Goal: Task Accomplishment & Management: Use online tool/utility

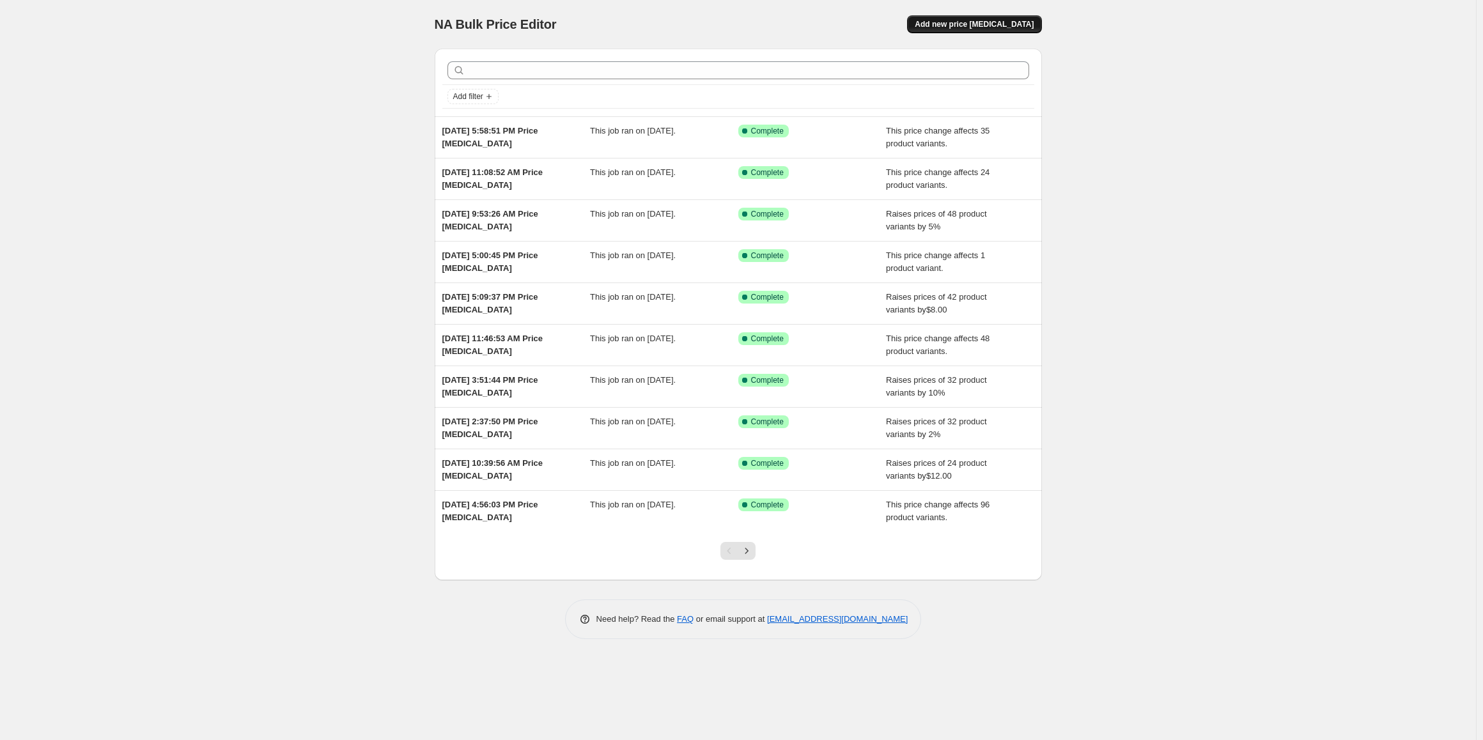
click at [963, 22] on span "Add new price [MEDICAL_DATA]" at bounding box center [974, 24] width 119 height 10
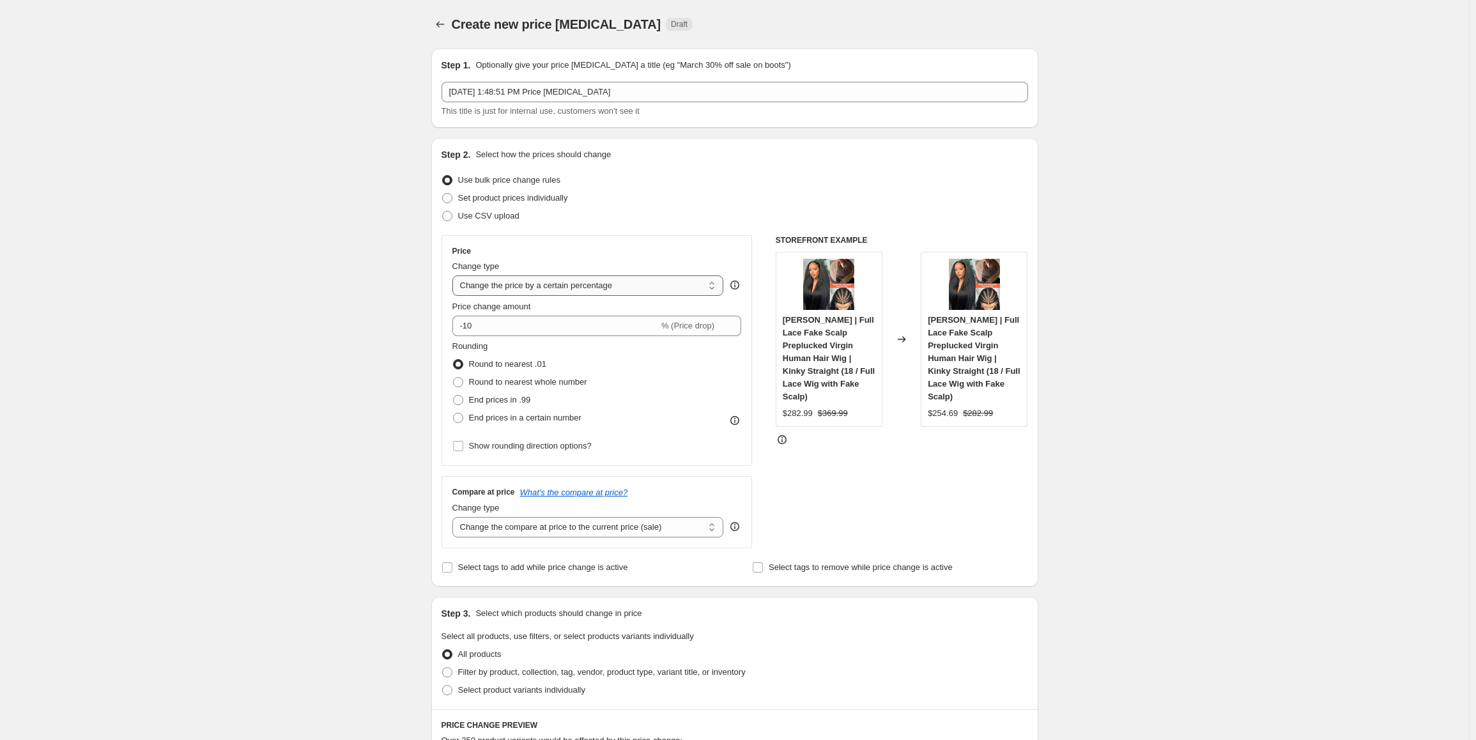
click at [599, 284] on select "Change the price to a certain amount Change the price by a certain amount Chang…" at bounding box center [589, 285] width 272 height 20
select select "no_change"
click at [455, 275] on select "Change the price to a certain amount Change the price by a certain amount Chang…" at bounding box center [589, 285] width 272 height 20
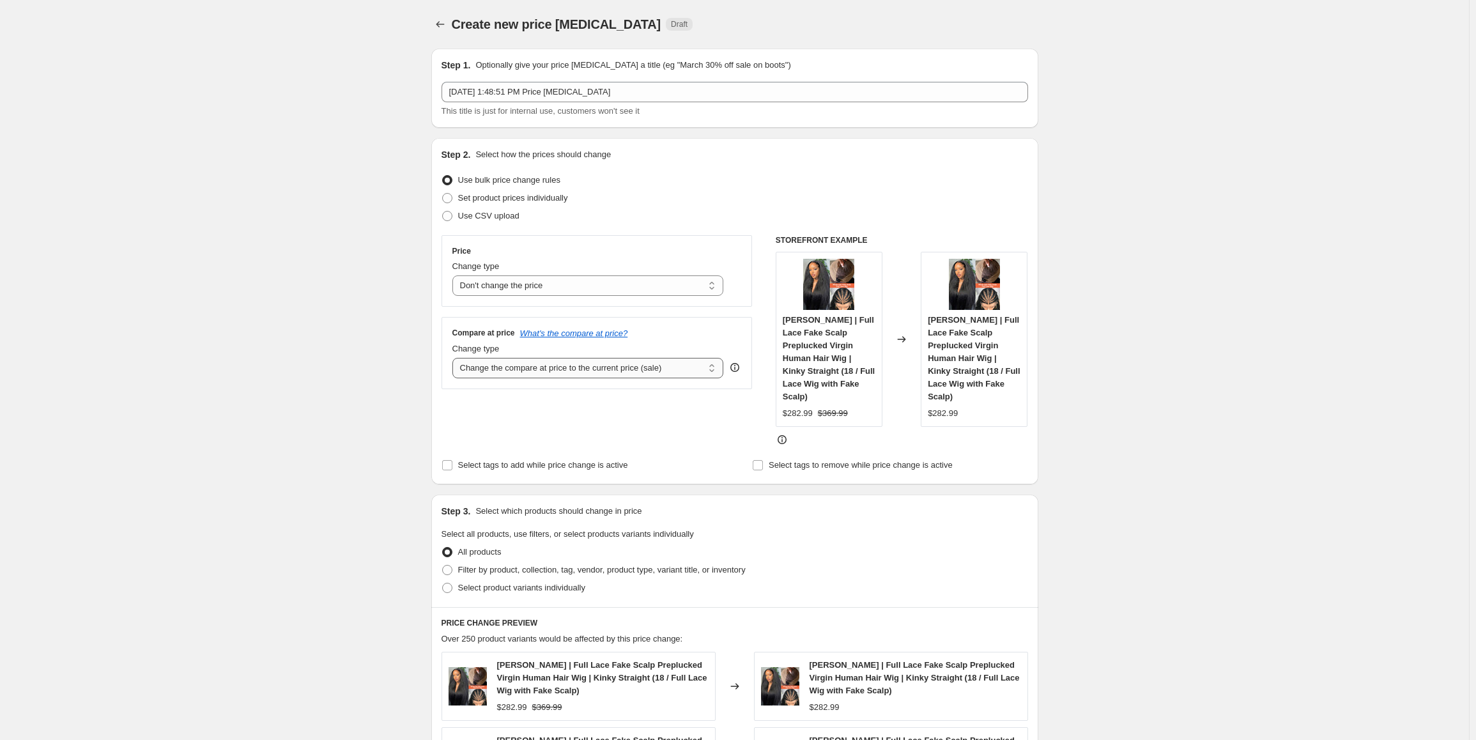
click at [642, 374] on select "Change the compare at price to the current price (sale) Change the compare at p…" at bounding box center [589, 368] width 272 height 20
select select "bp"
click at [455, 358] on select "Change the compare at price to the current price (sale) Change the compare at p…" at bounding box center [589, 368] width 272 height 20
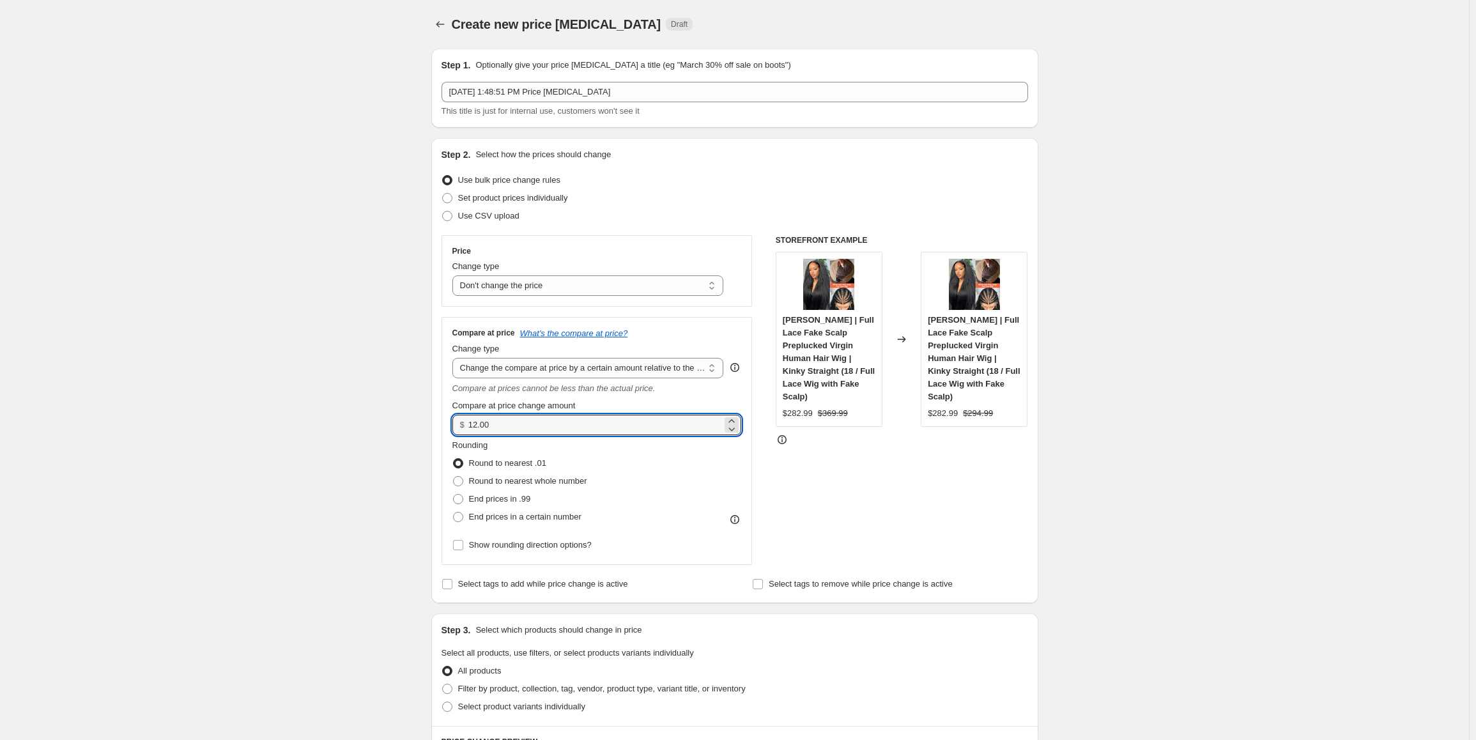
drag, startPoint x: 506, startPoint y: 428, endPoint x: 466, endPoint y: 425, distance: 40.3
click at [466, 425] on div "$ 12.00" at bounding box center [598, 425] width 290 height 20
type input "6.00"
click at [594, 372] on select "Change the compare at price to the current price (sale) Change the compare at p…" at bounding box center [589, 368] width 272 height 20
select select "pp"
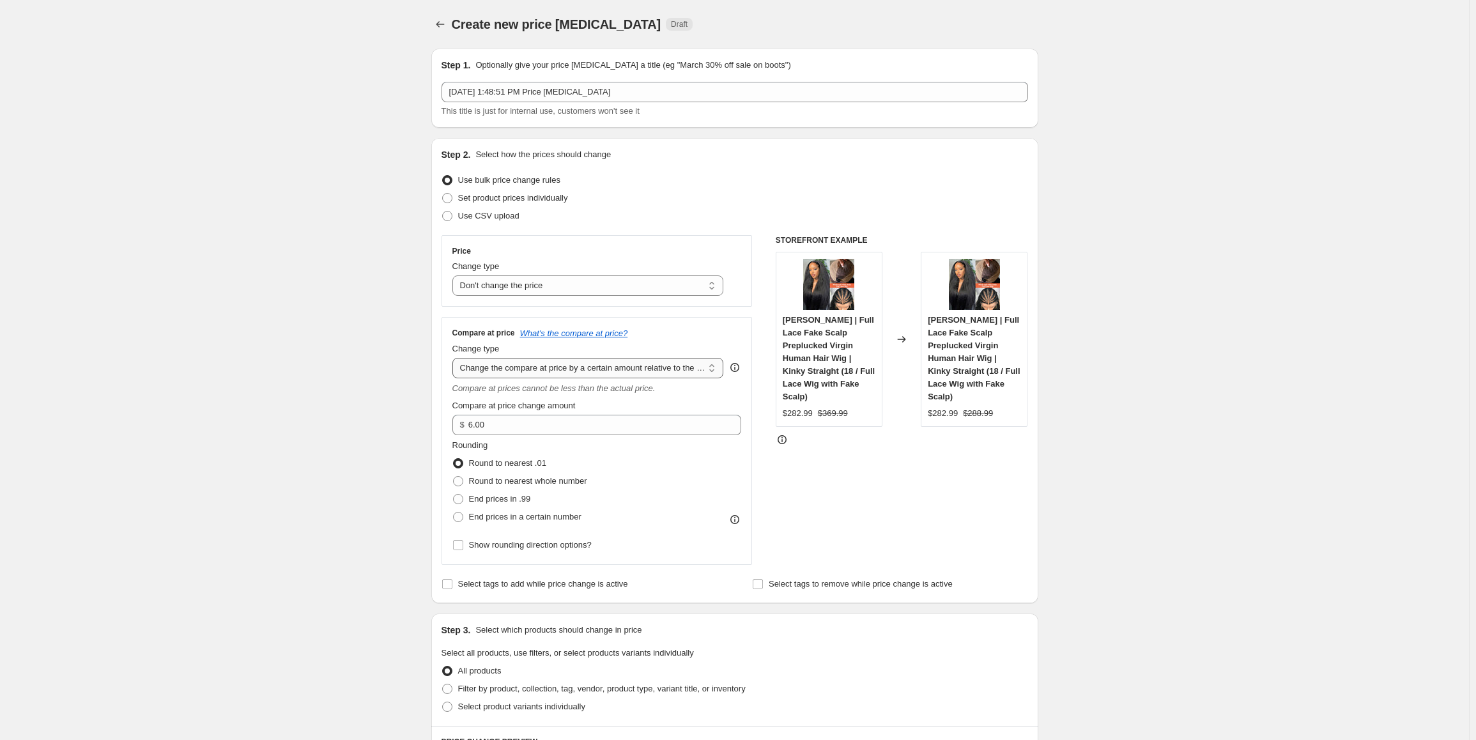
click at [455, 358] on select "Change the compare at price to the current price (sale) Change the compare at p…" at bounding box center [589, 368] width 272 height 20
drag, startPoint x: 476, startPoint y: 427, endPoint x: 421, endPoint y: 423, distance: 55.7
click at [421, 423] on div "Create new price [MEDICAL_DATA]. This page is ready Create new price [MEDICAL_D…" at bounding box center [735, 689] width 638 height 1379
type input "35"
click at [461, 496] on span at bounding box center [458, 499] width 10 height 10
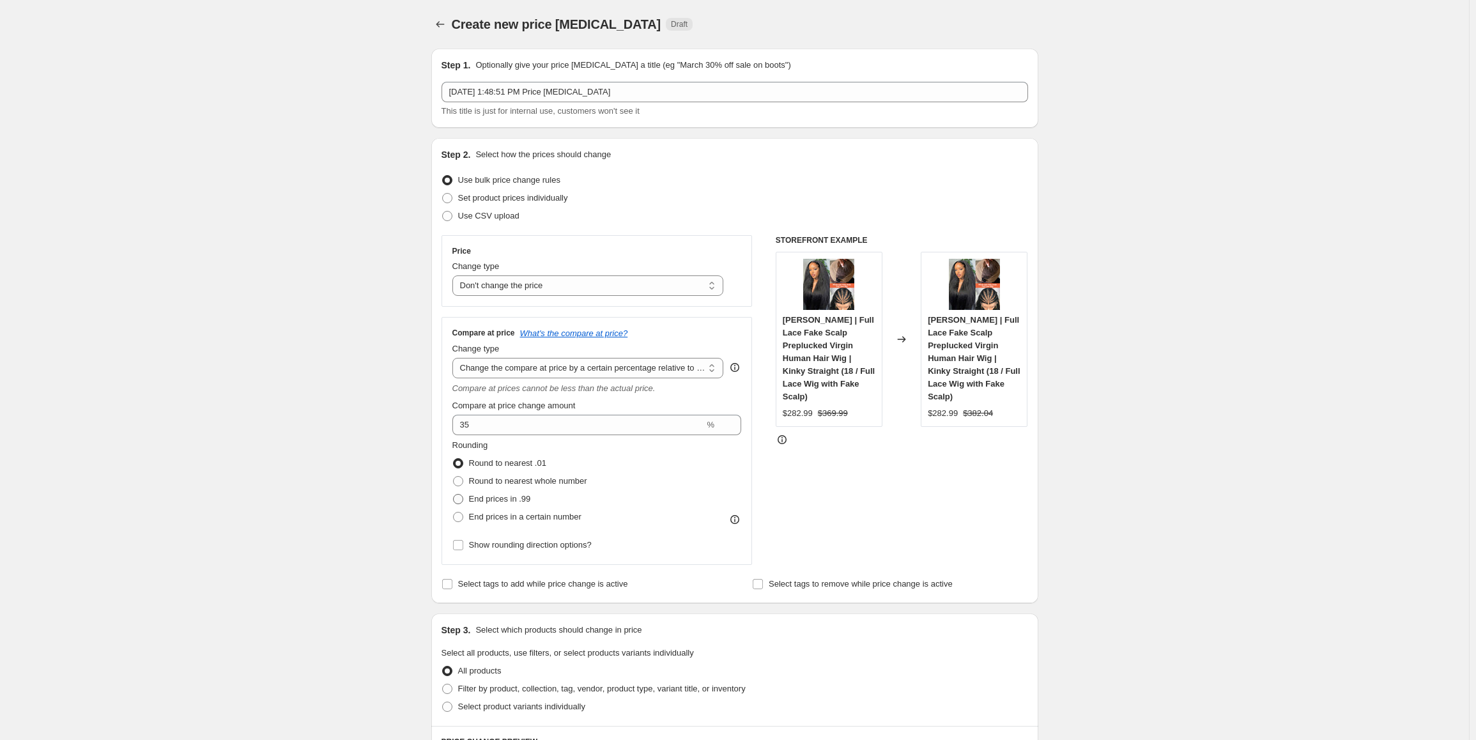
click at [454, 495] on input "End prices in .99" at bounding box center [453, 494] width 1 height 1
radio input "true"
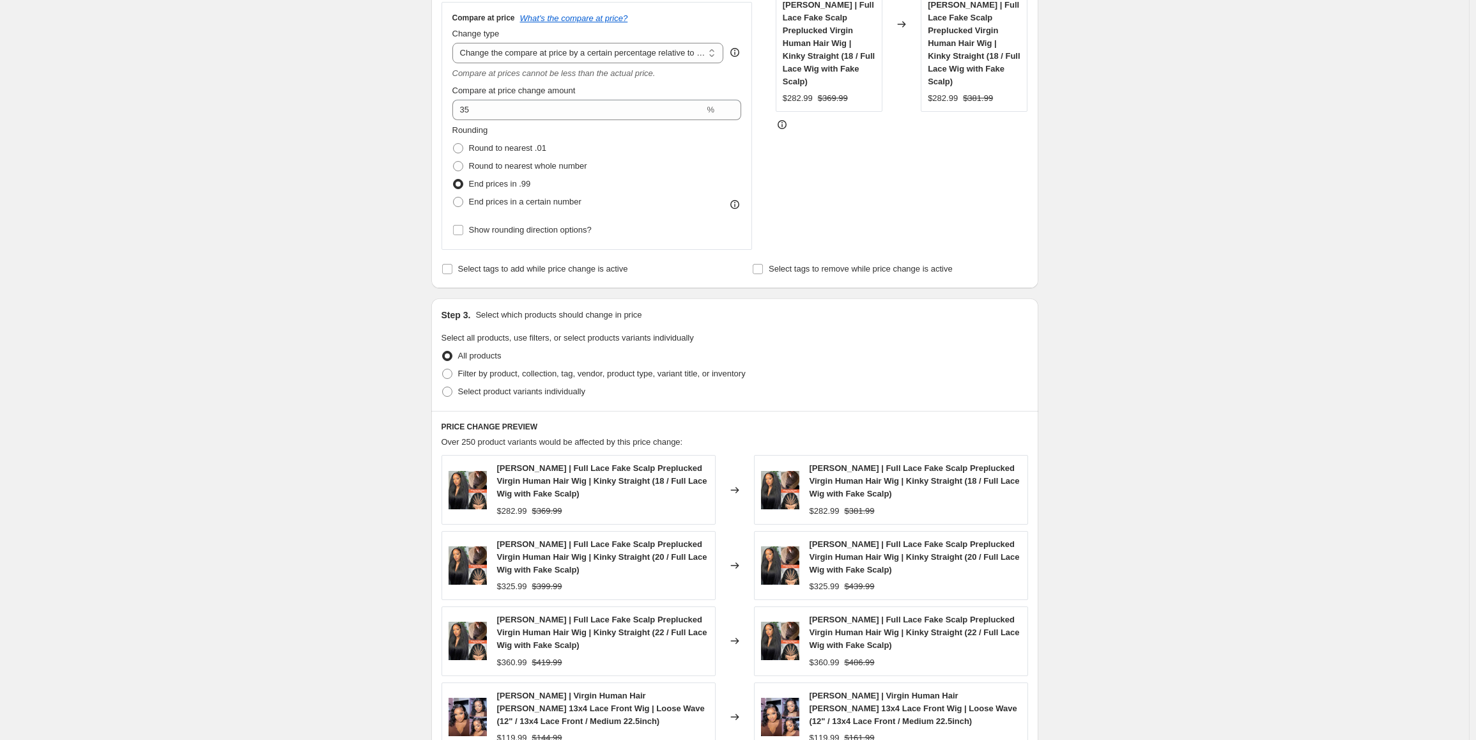
scroll to position [320, 0]
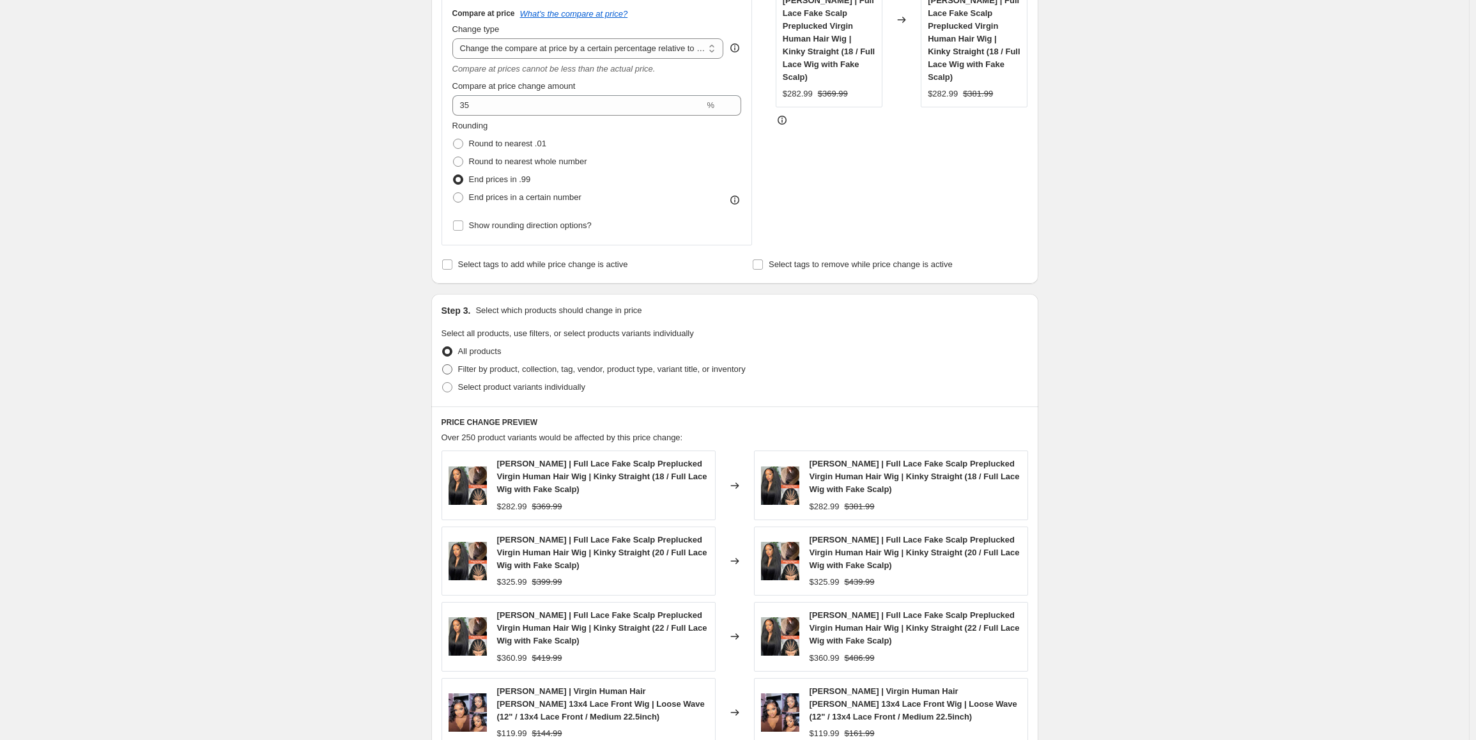
click at [453, 370] on span at bounding box center [447, 369] width 10 height 10
click at [443, 365] on input "Filter by product, collection, tag, vendor, product type, variant title, or inv…" at bounding box center [442, 364] width 1 height 1
radio input "true"
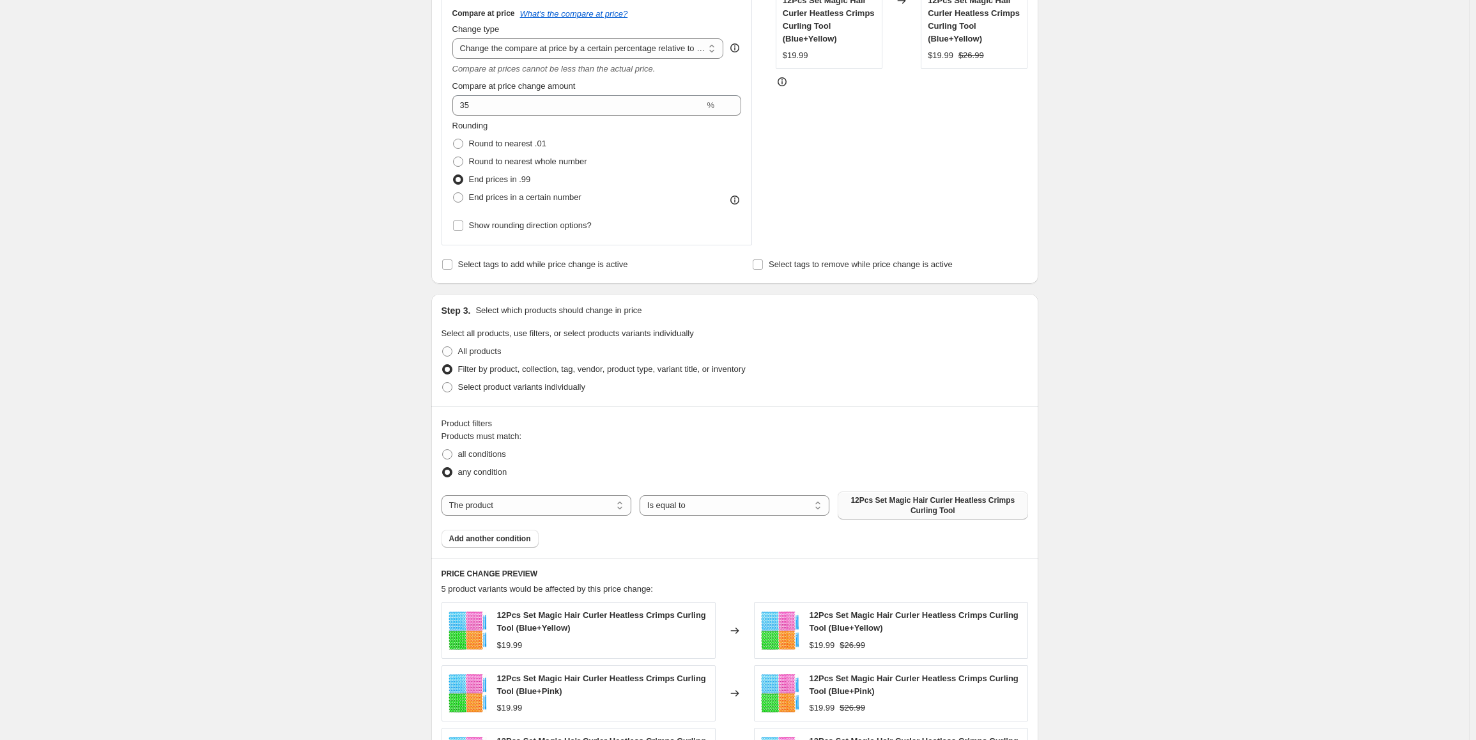
click at [911, 508] on span "12Pcs Set Magic Hair Curler Heatless Crimps Curling Tool" at bounding box center [933, 505] width 174 height 20
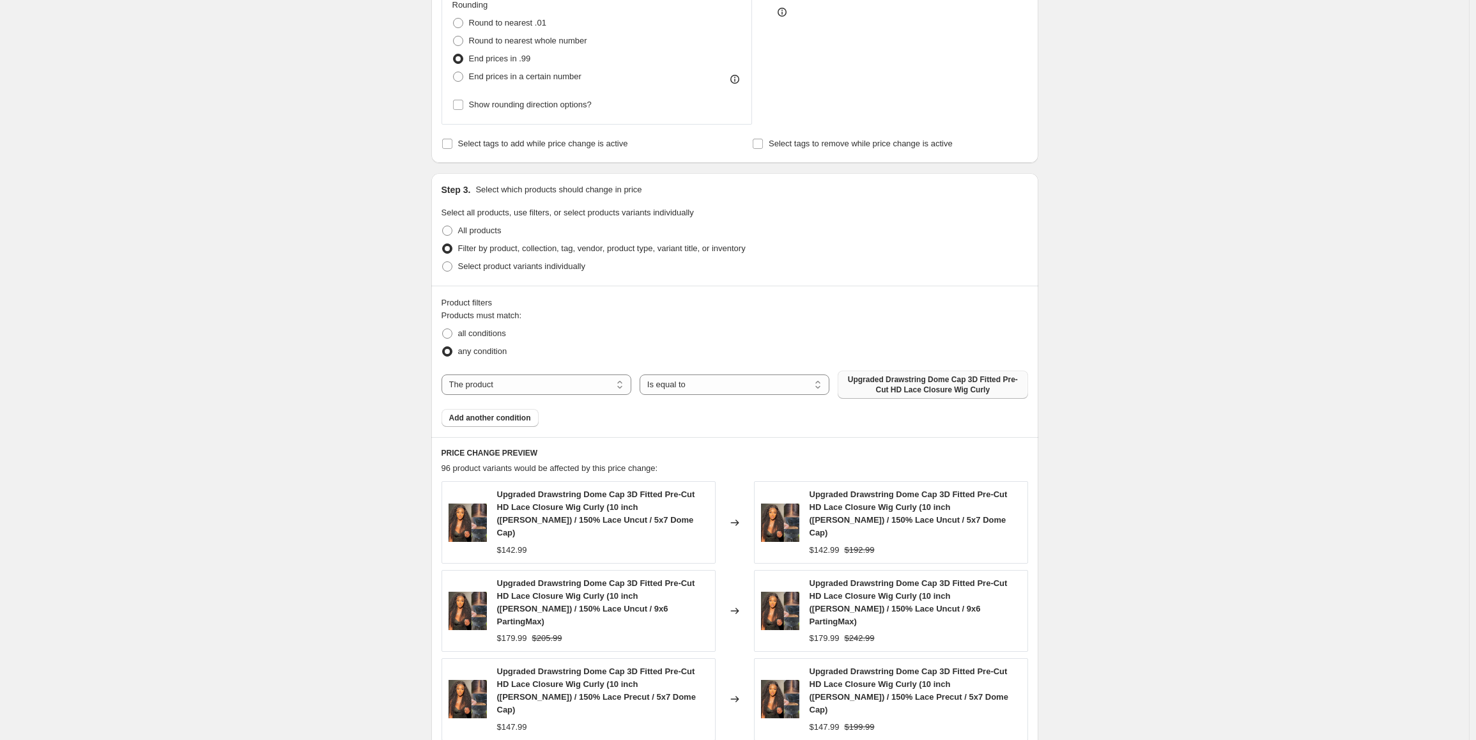
scroll to position [447, 0]
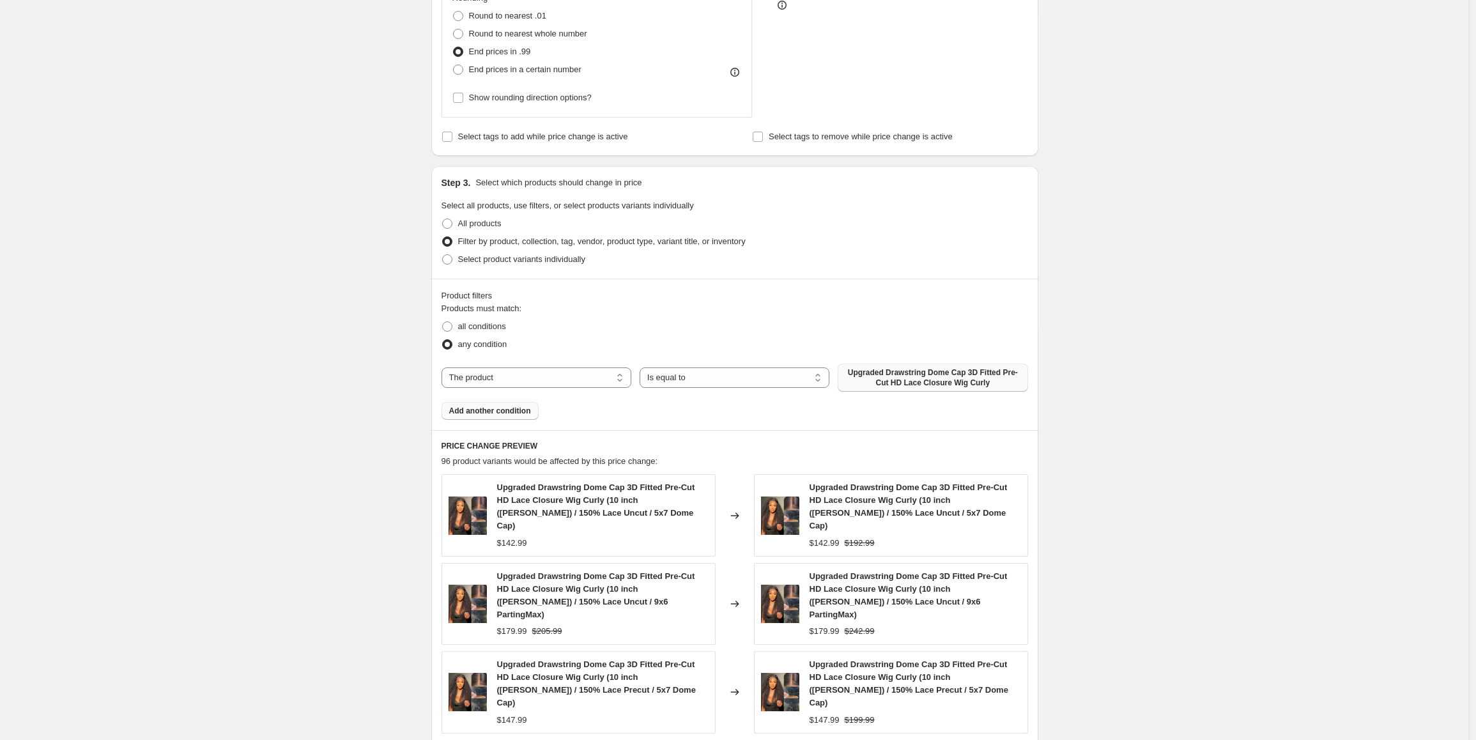
click at [463, 409] on span "Add another condition" at bounding box center [490, 411] width 82 height 10
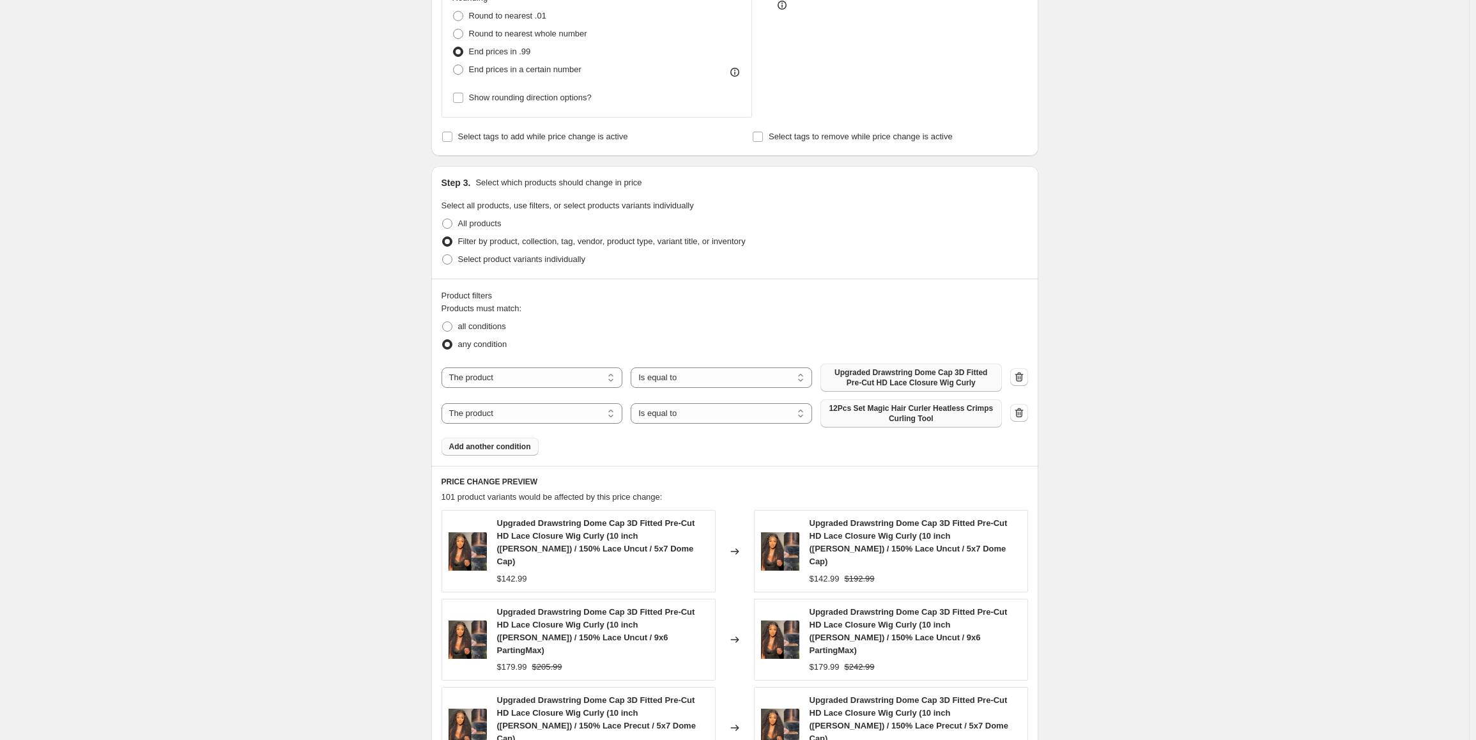
click at [928, 414] on span "12Pcs Set Magic Hair Curler Heatless Crimps Curling Tool" at bounding box center [911, 413] width 166 height 20
click at [522, 453] on button "Add another condition" at bounding box center [490, 447] width 97 height 18
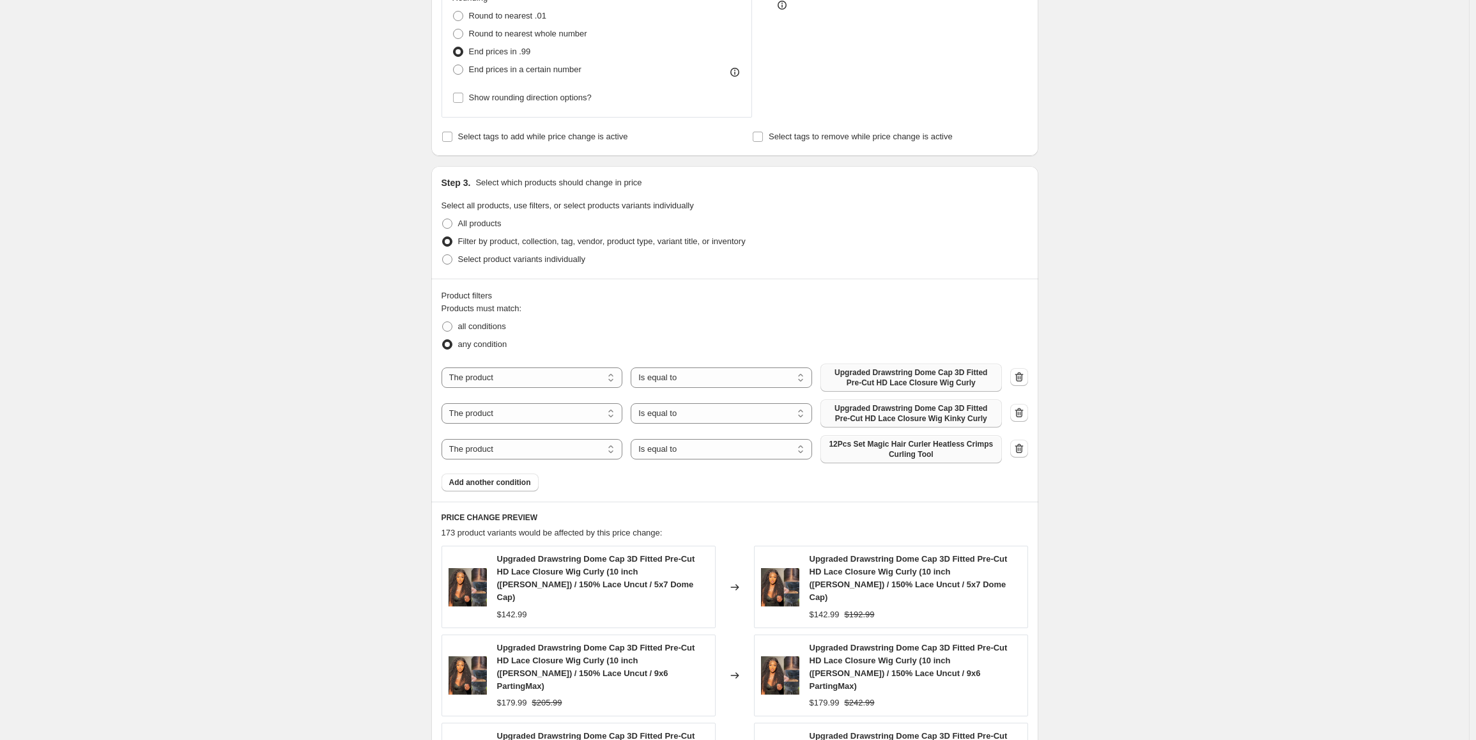
click at [920, 449] on span "12Pcs Set Magic Hair Curler Heatless Crimps Curling Tool" at bounding box center [911, 449] width 166 height 20
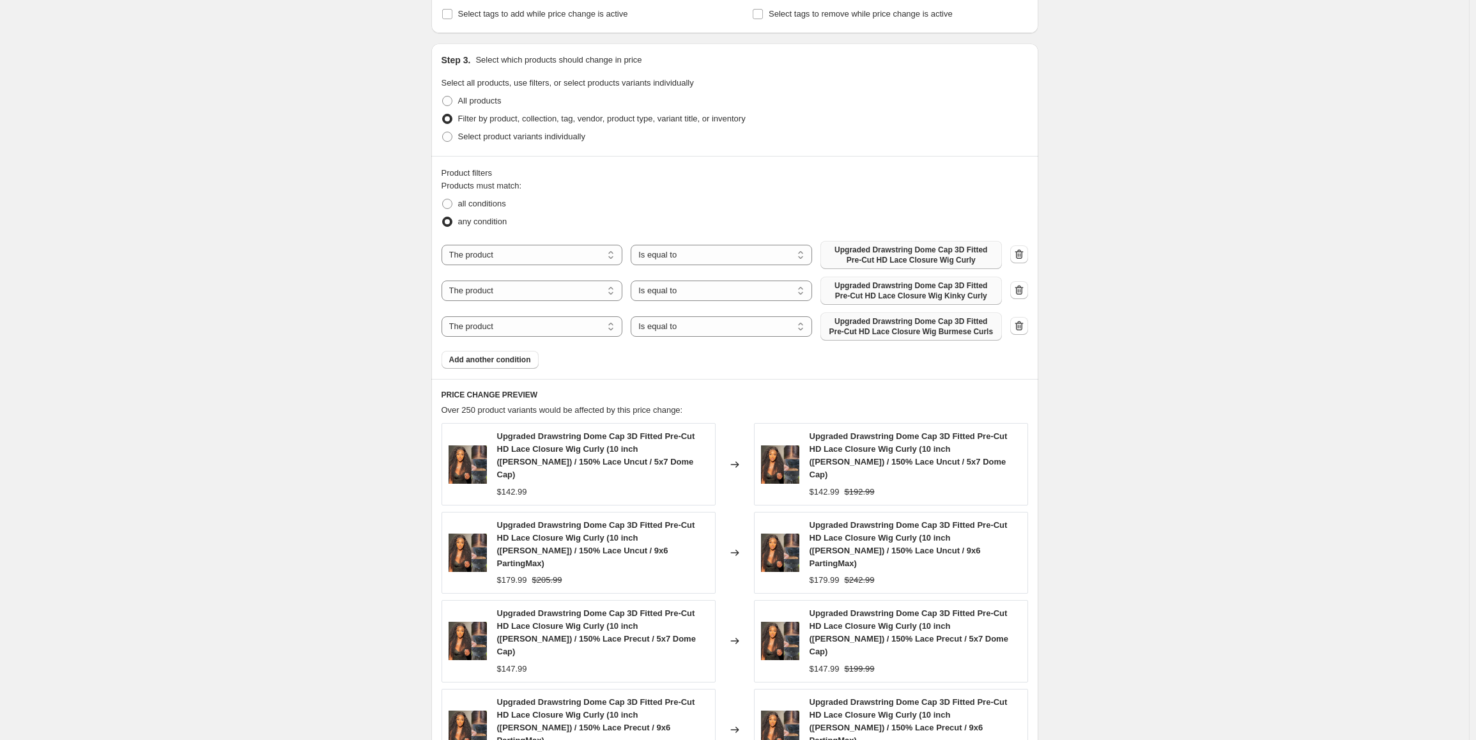
scroll to position [575, 0]
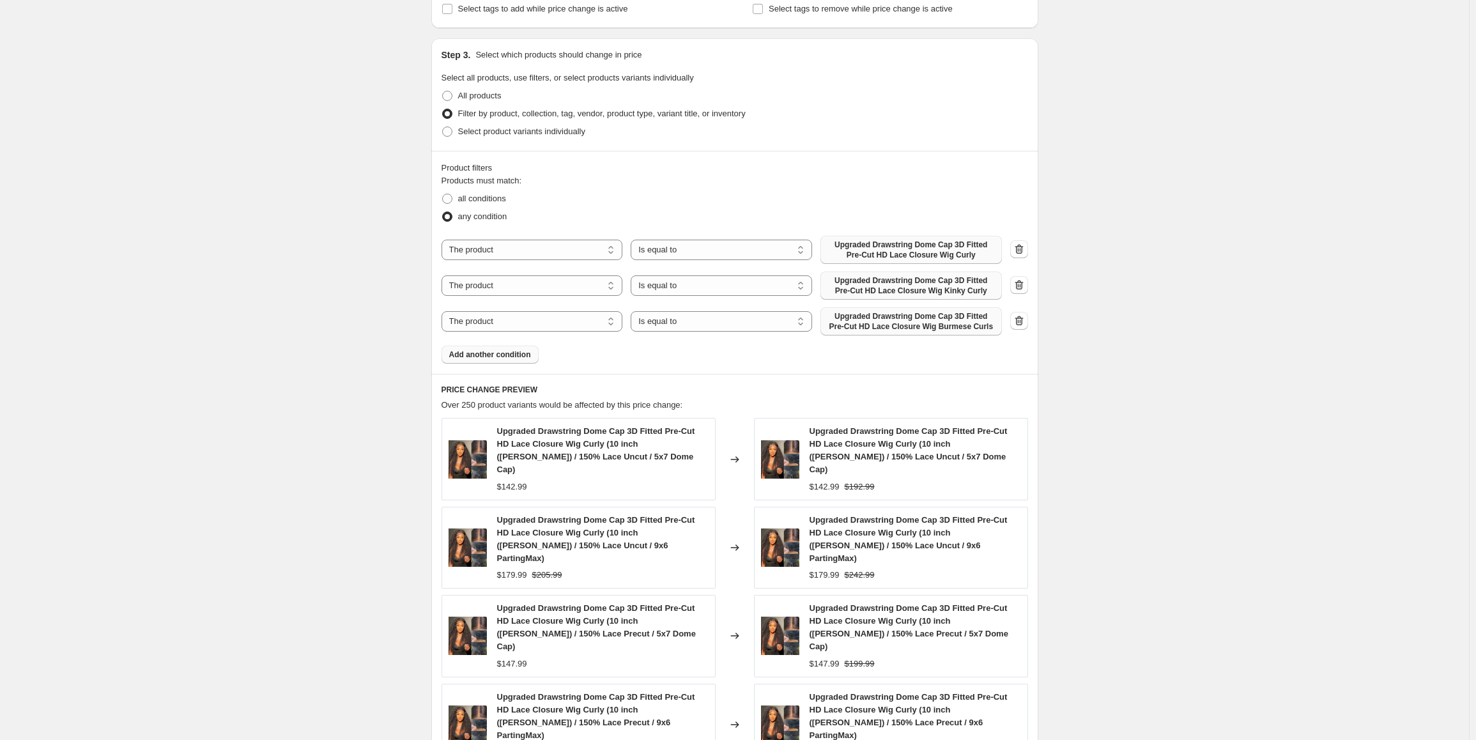
click at [515, 359] on span "Add another condition" at bounding box center [490, 355] width 82 height 10
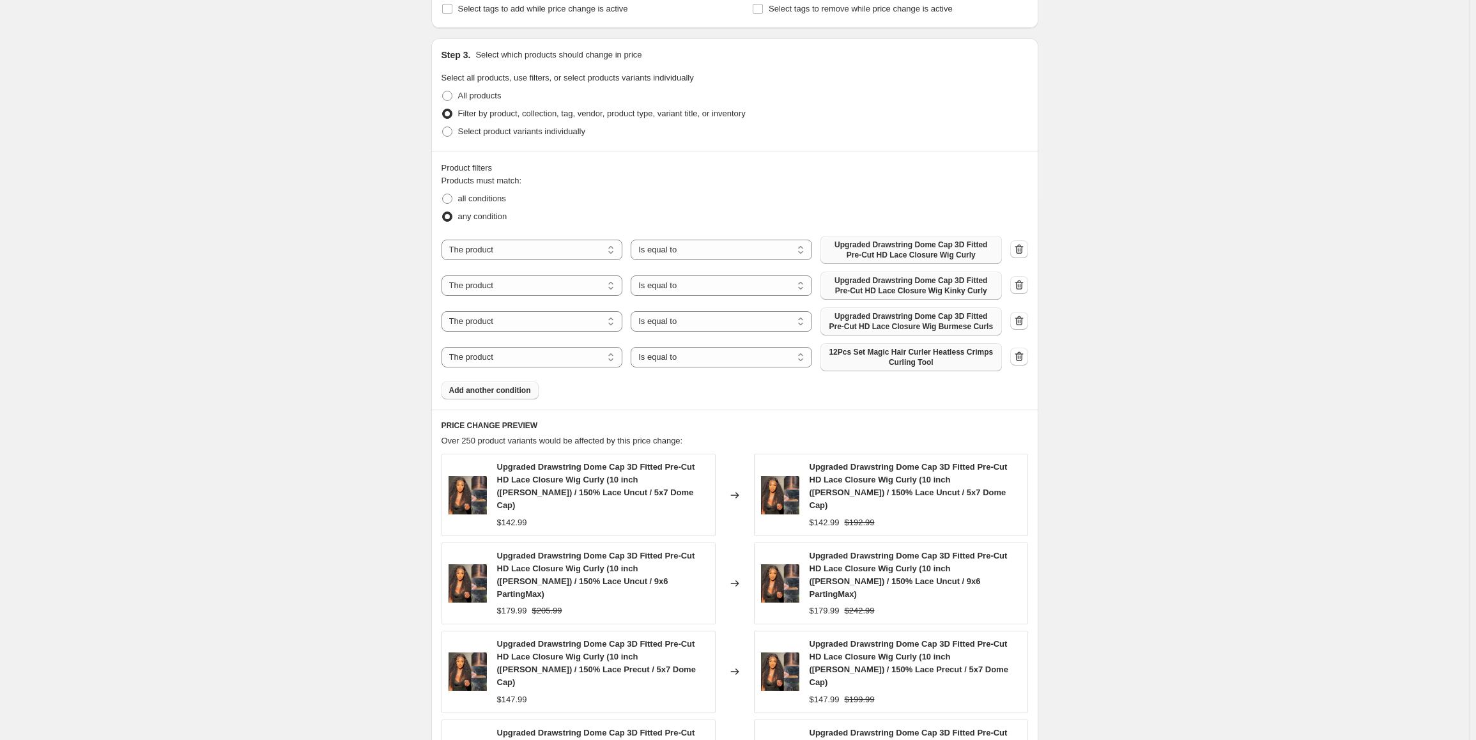
click at [919, 362] on span "12Pcs Set Magic Hair Curler Heatless Crimps Curling Tool" at bounding box center [911, 357] width 166 height 20
click at [1020, 360] on icon "button" at bounding box center [1019, 357] width 8 height 10
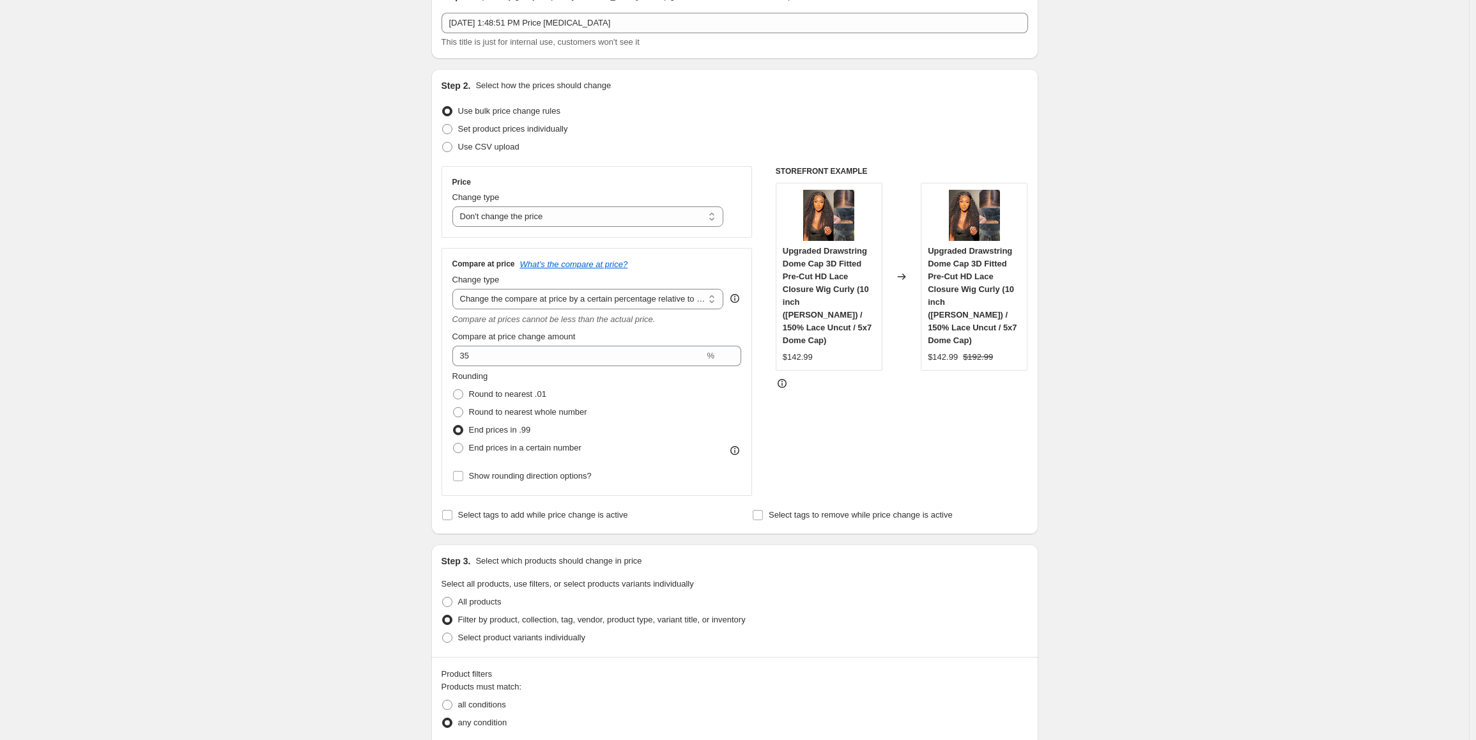
scroll to position [64, 0]
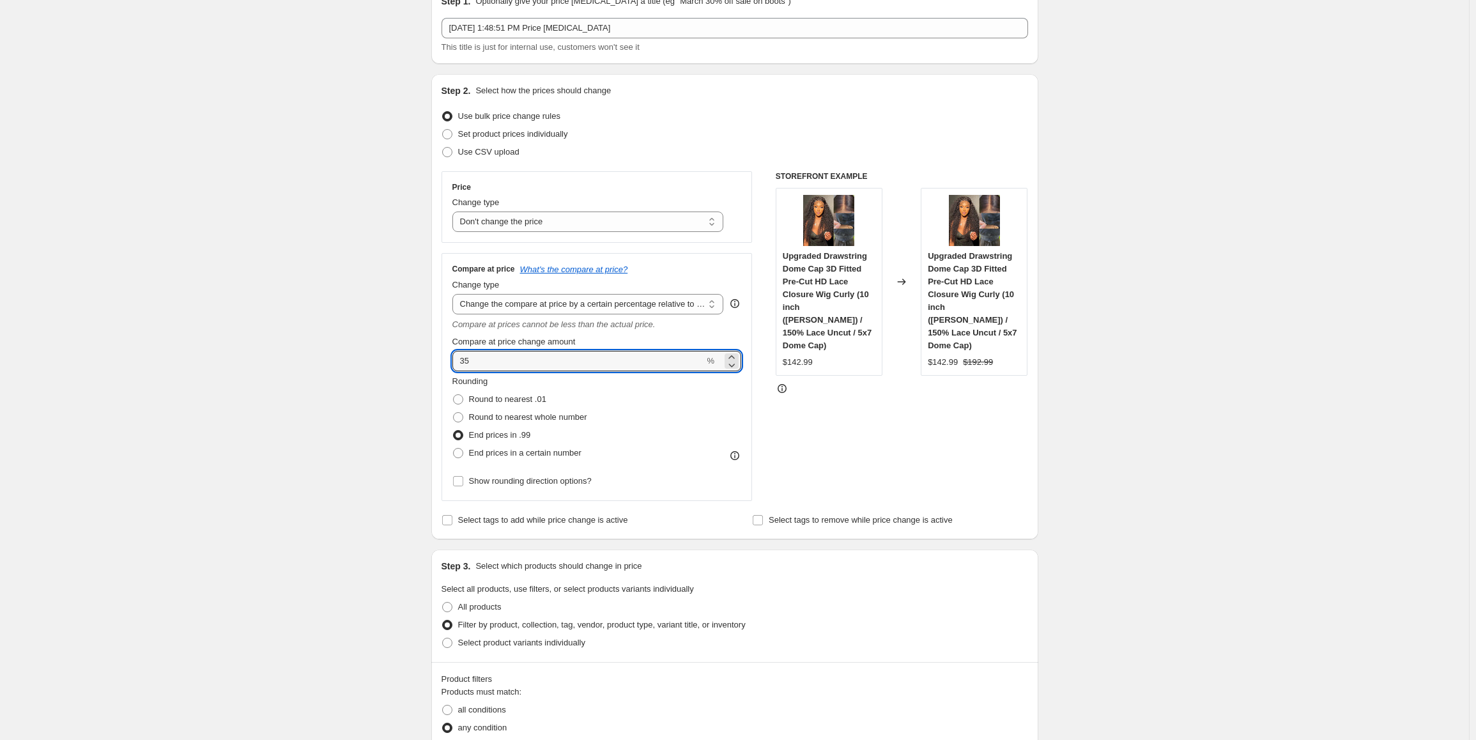
drag, startPoint x: 486, startPoint y: 354, endPoint x: 387, endPoint y: 355, distance: 99.1
type input "45"
drag, startPoint x: 1172, startPoint y: 487, endPoint x: 1133, endPoint y: 490, distance: 38.4
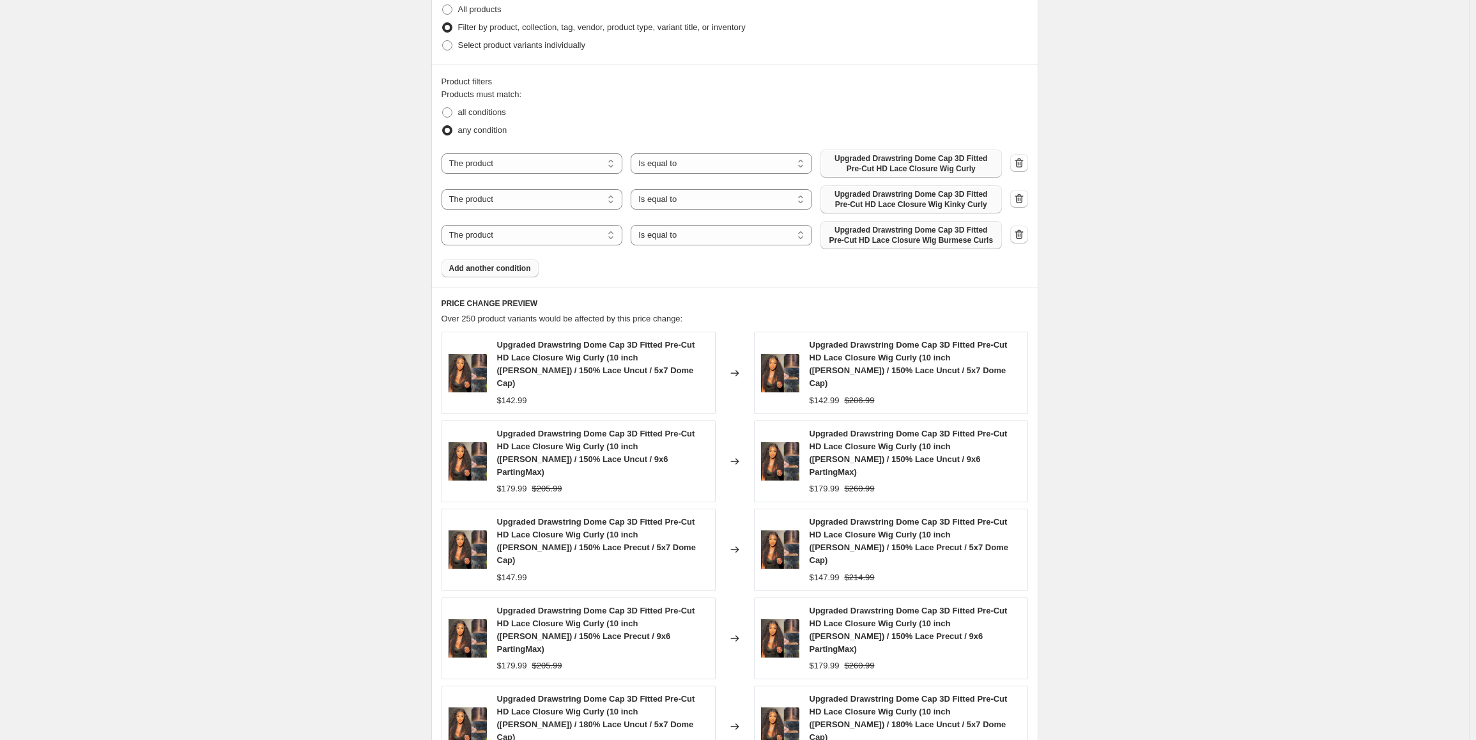
scroll to position [862, 0]
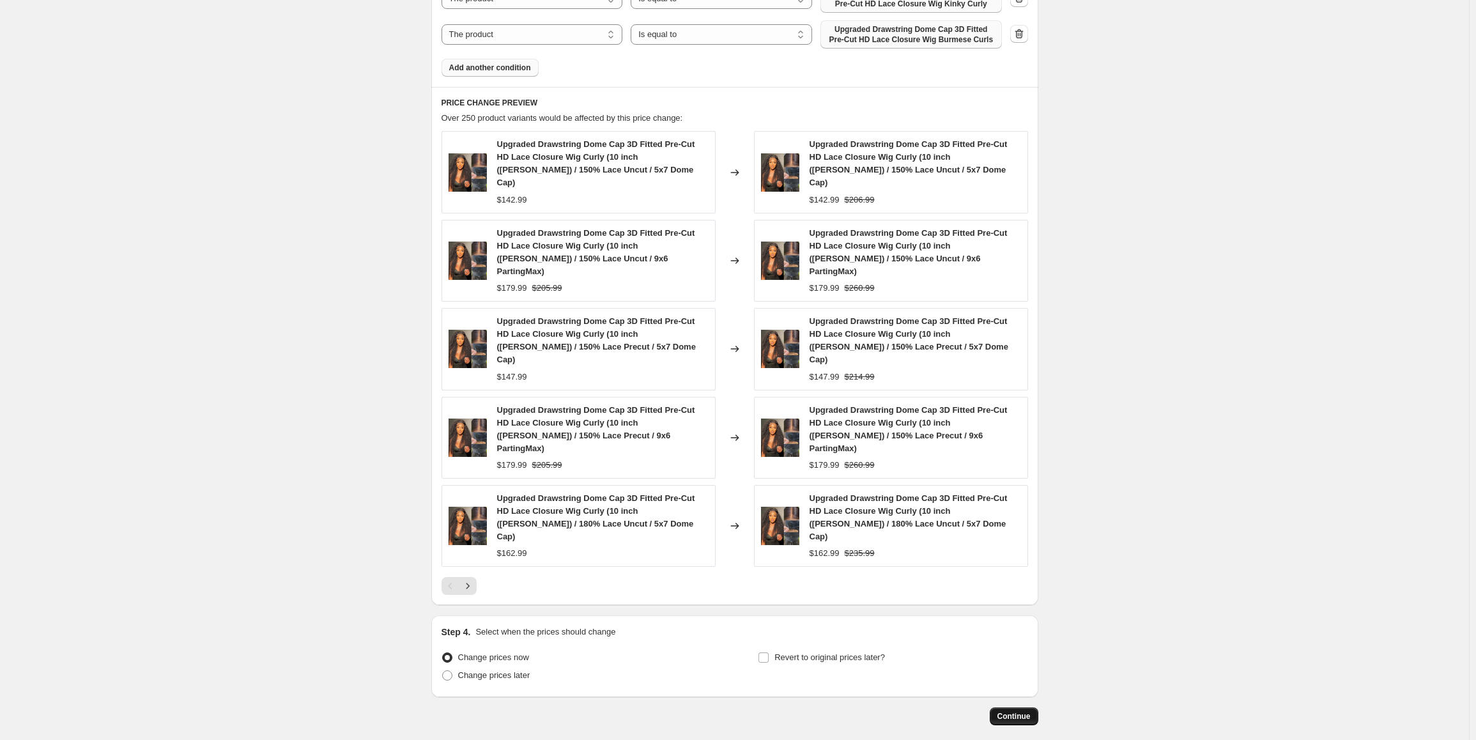
click at [1019, 711] on span "Continue" at bounding box center [1014, 716] width 33 height 10
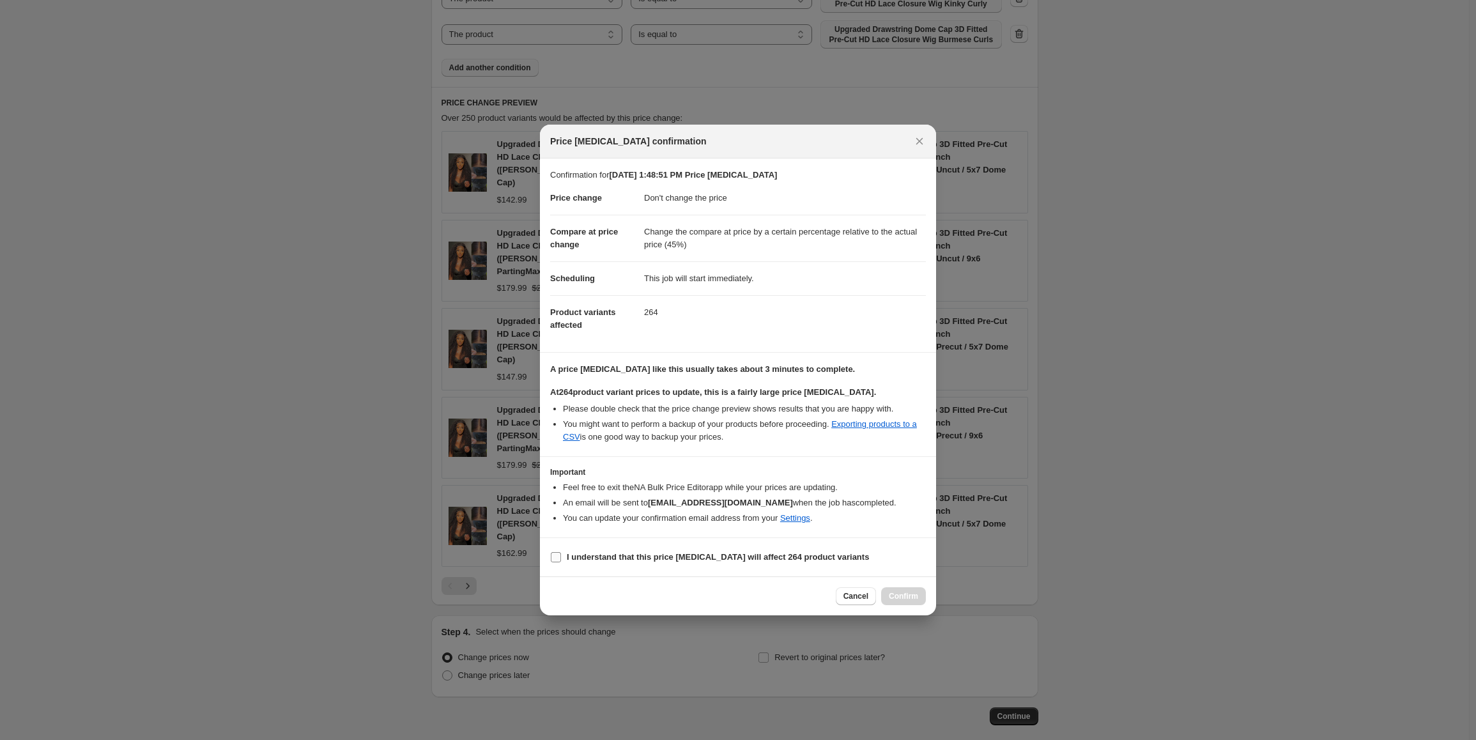
click at [555, 559] on input "I understand that this price [MEDICAL_DATA] will affect 264 product variants" at bounding box center [556, 557] width 10 height 10
checkbox input "true"
click at [903, 598] on span "Confirm" at bounding box center [903, 596] width 29 height 10
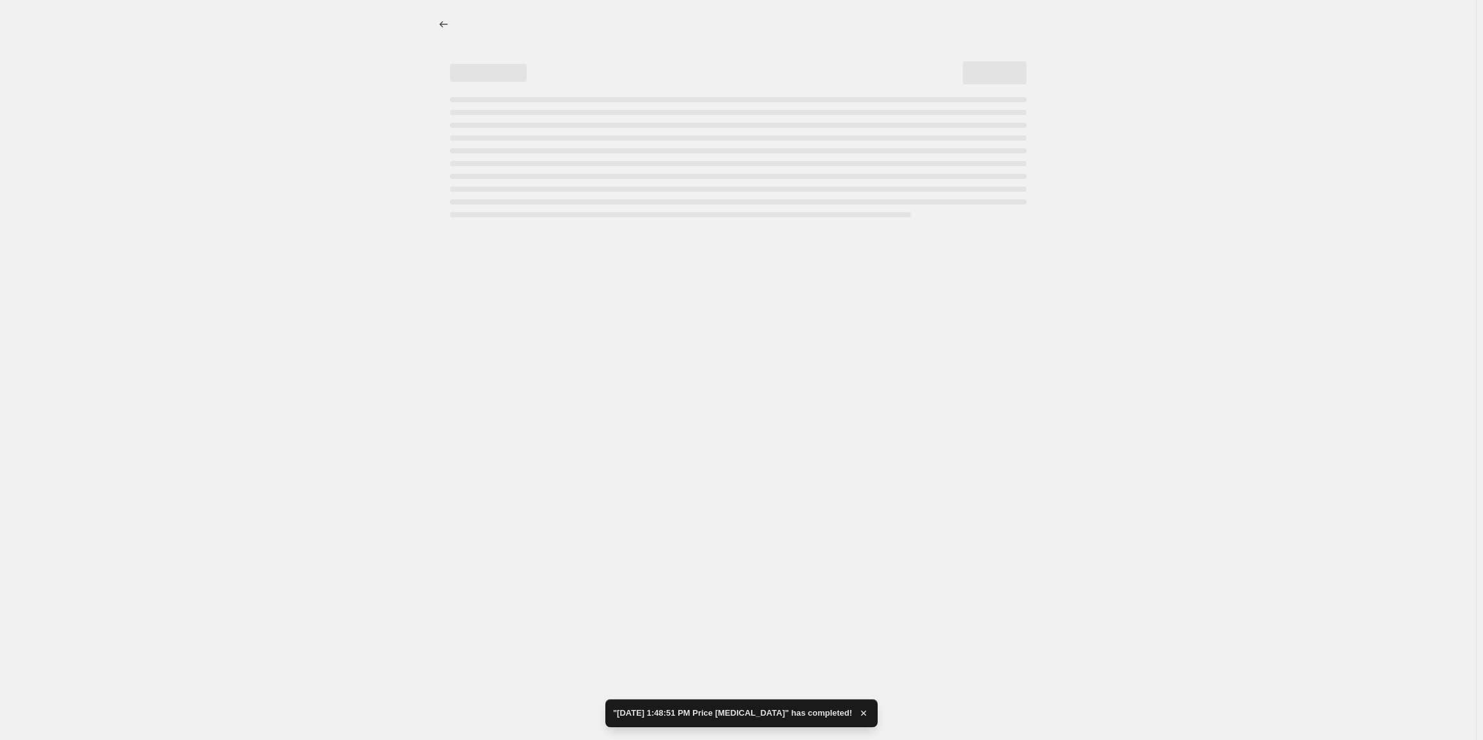
select select "no_change"
select select "pp"
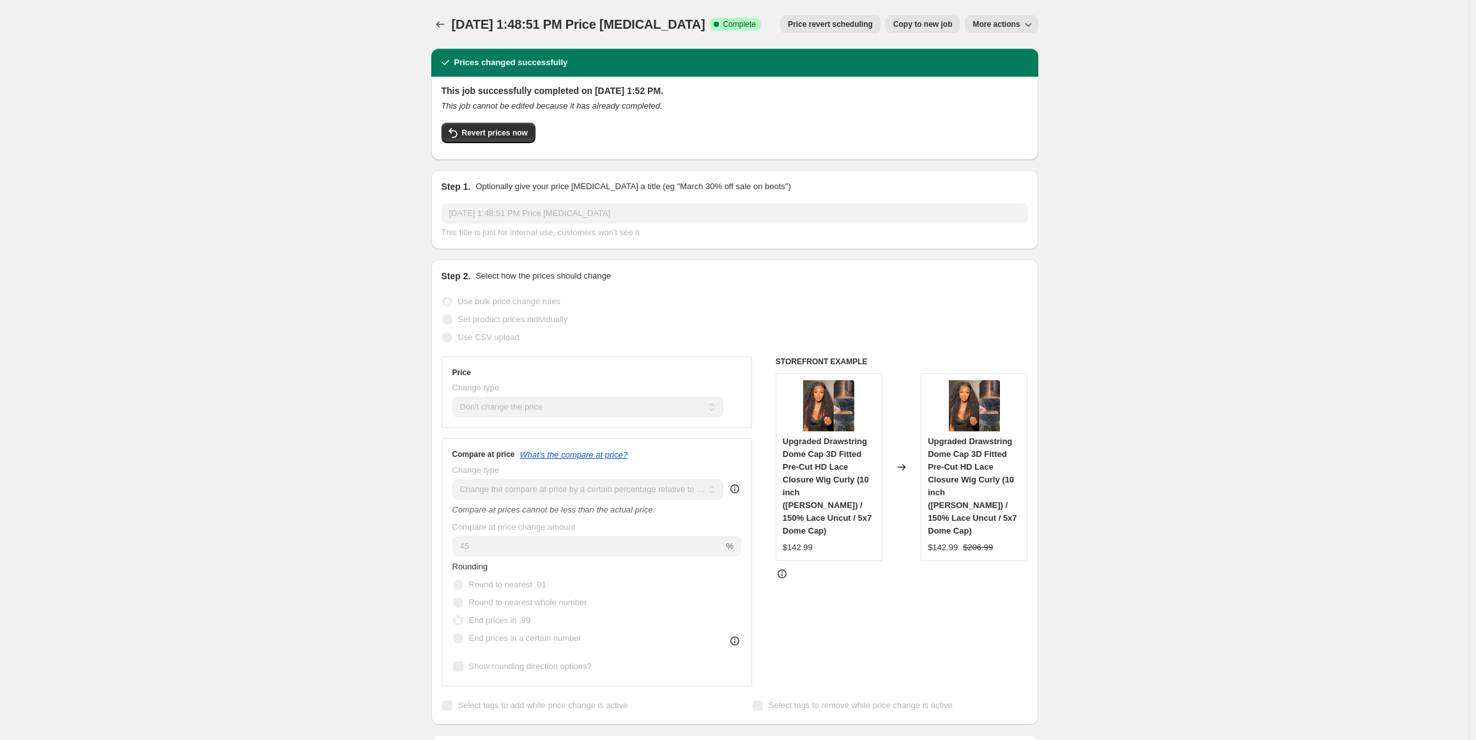
click at [939, 28] on span "Copy to new job" at bounding box center [923, 24] width 59 height 10
select select "no_change"
select select "pp"
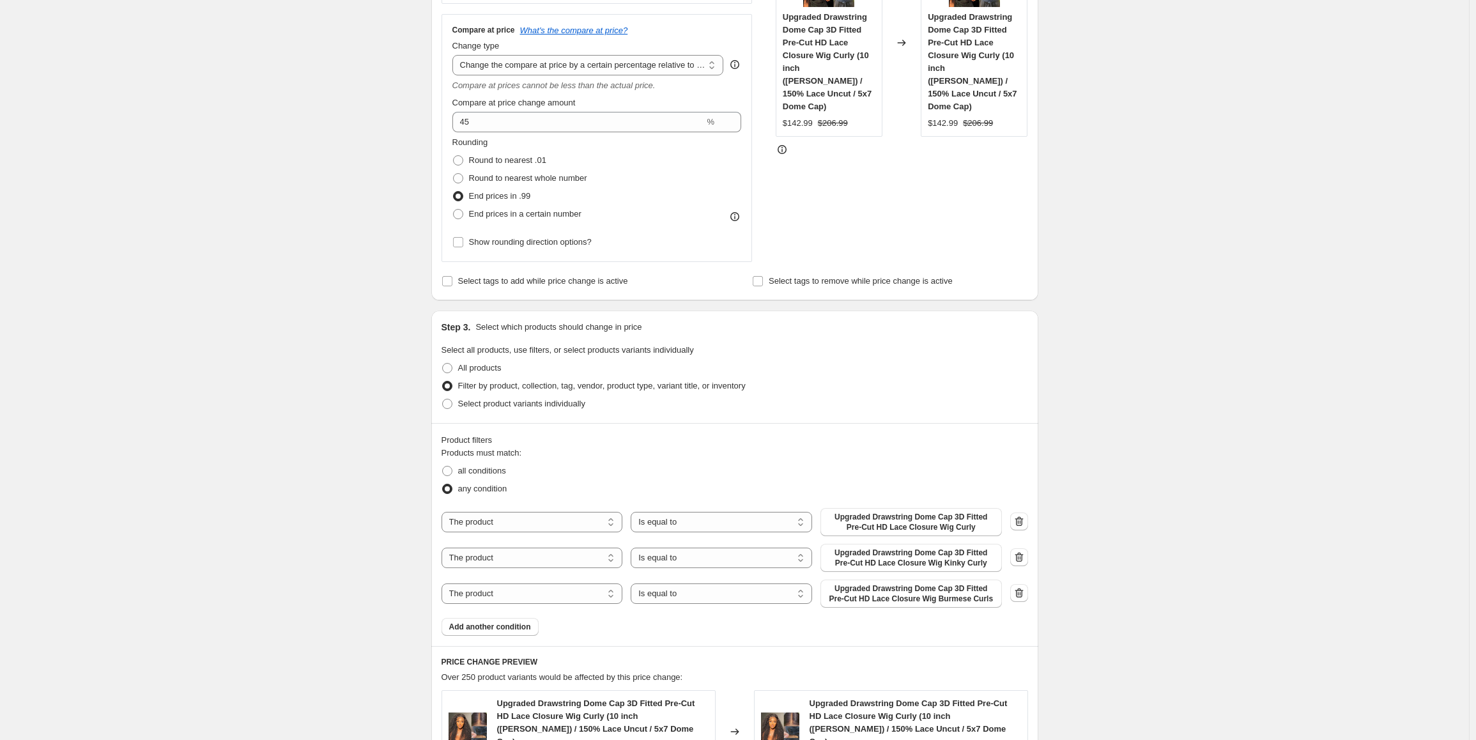
scroll to position [384, 0]
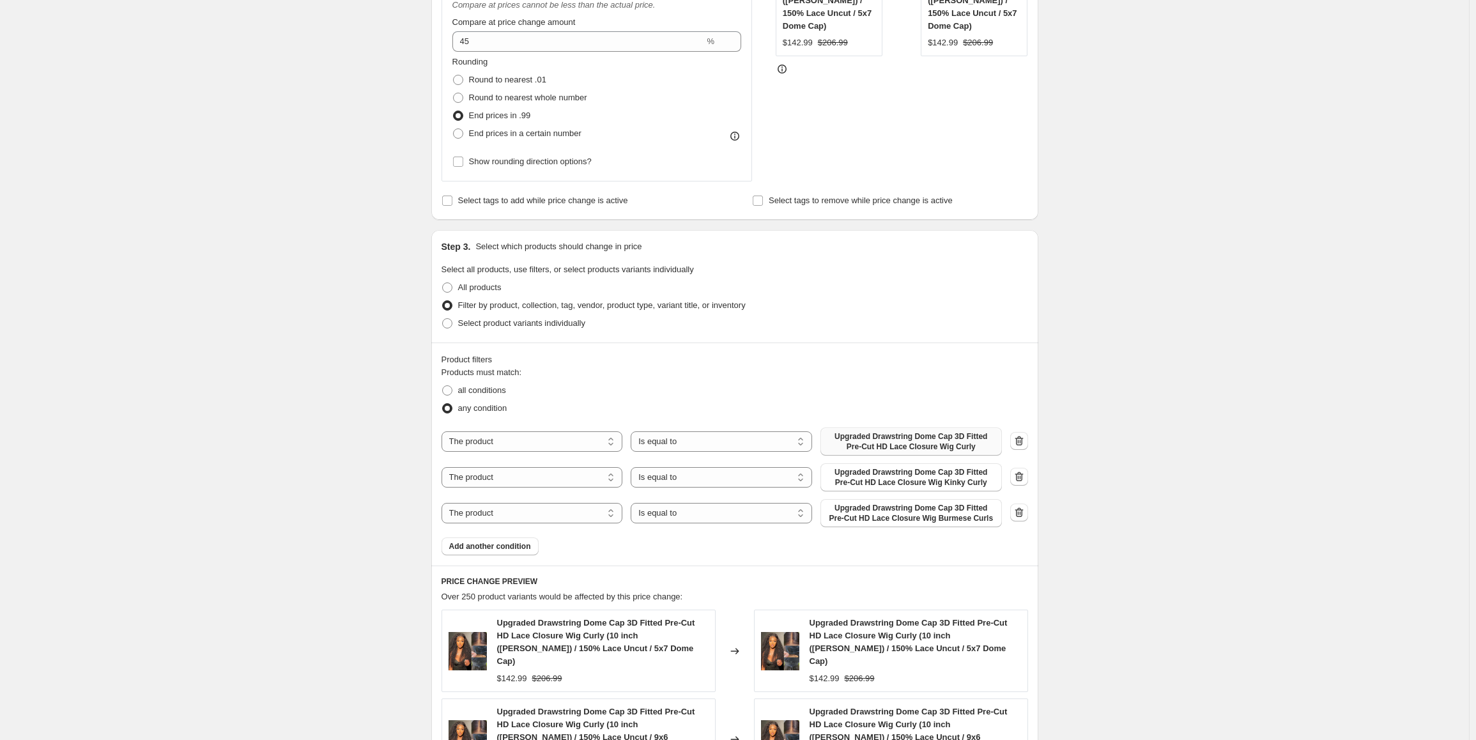
click at [943, 446] on span "Upgraded Drawstring Dome Cap 3D Fitted Pre-Cut HD Lace Closure Wig Curly" at bounding box center [911, 441] width 166 height 20
click at [919, 469] on span "Upgraded Drawstring Dome Cap 3D Fitted Pre-Cut HD Lace Closure Wig Kinky Curly" at bounding box center [911, 477] width 166 height 20
click at [936, 513] on span "Upgraded Drawstring Dome Cap 3D Fitted Pre-Cut HD Lace Closure Wig Burmese Curls" at bounding box center [911, 513] width 166 height 20
click at [469, 544] on span "Add another condition" at bounding box center [490, 546] width 82 height 10
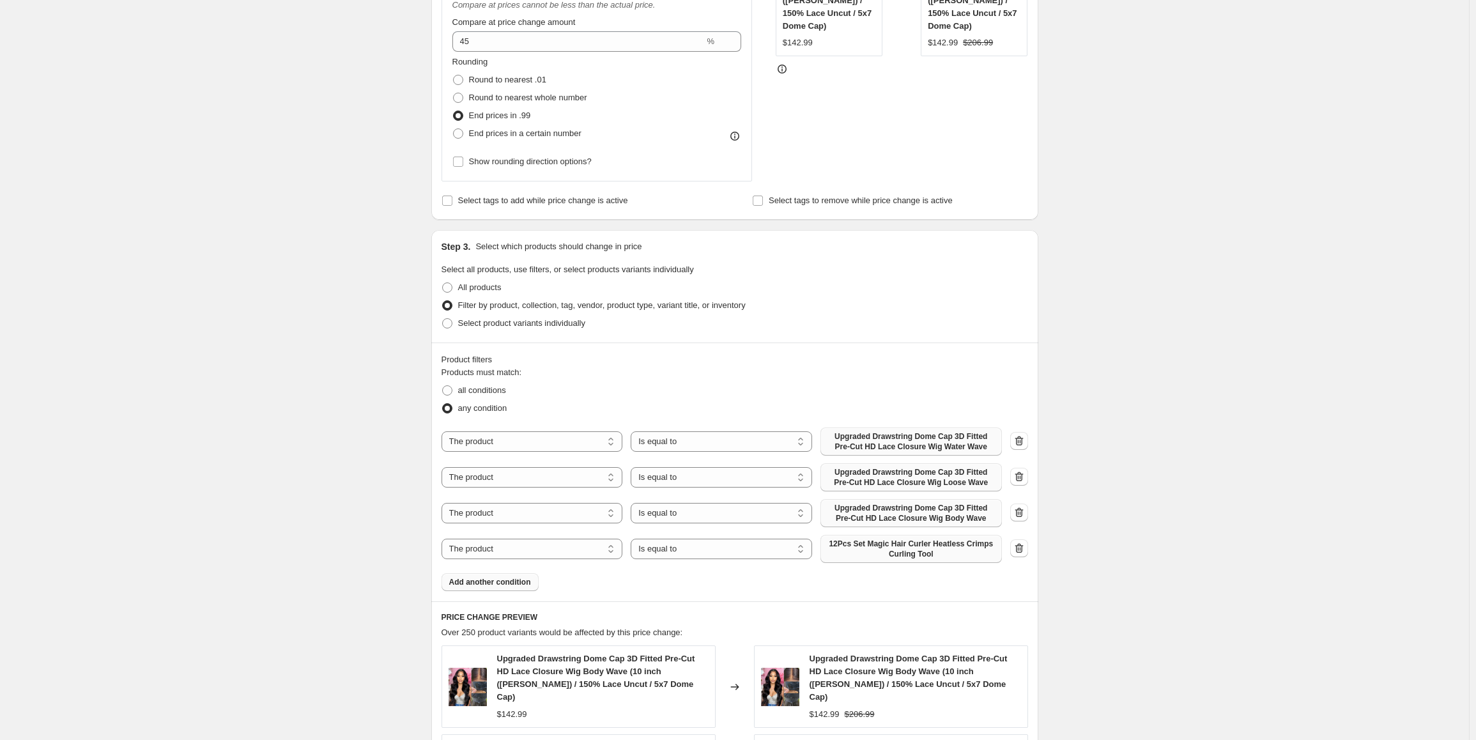
click at [918, 555] on span "12Pcs Set Magic Hair Curler Heatless Crimps Curling Tool" at bounding box center [911, 549] width 166 height 20
click at [484, 585] on span "Add another condition" at bounding box center [490, 582] width 82 height 10
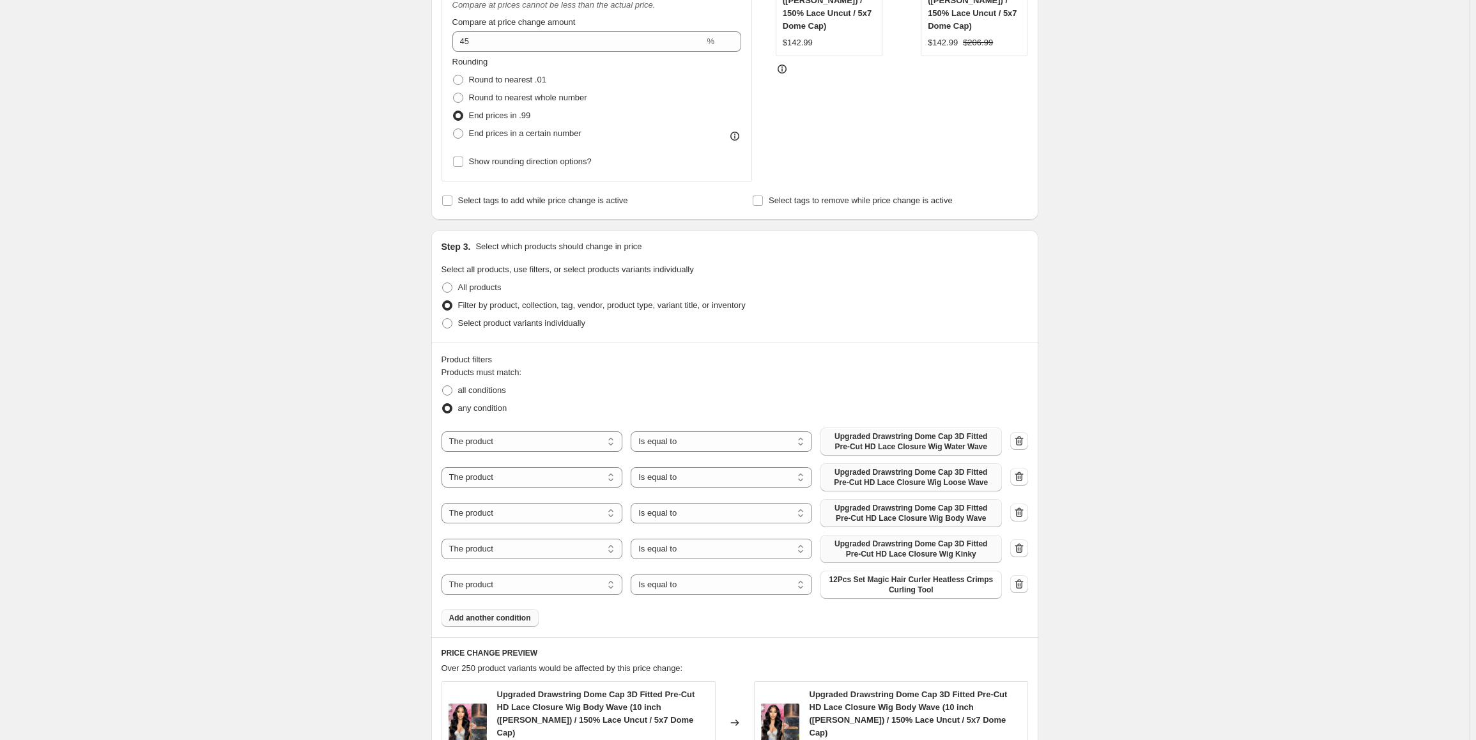
click at [910, 588] on span "12Pcs Set Magic Hair Curler Heatless Crimps Curling Tool" at bounding box center [911, 585] width 166 height 20
click at [504, 616] on span "Add another condition" at bounding box center [490, 618] width 82 height 10
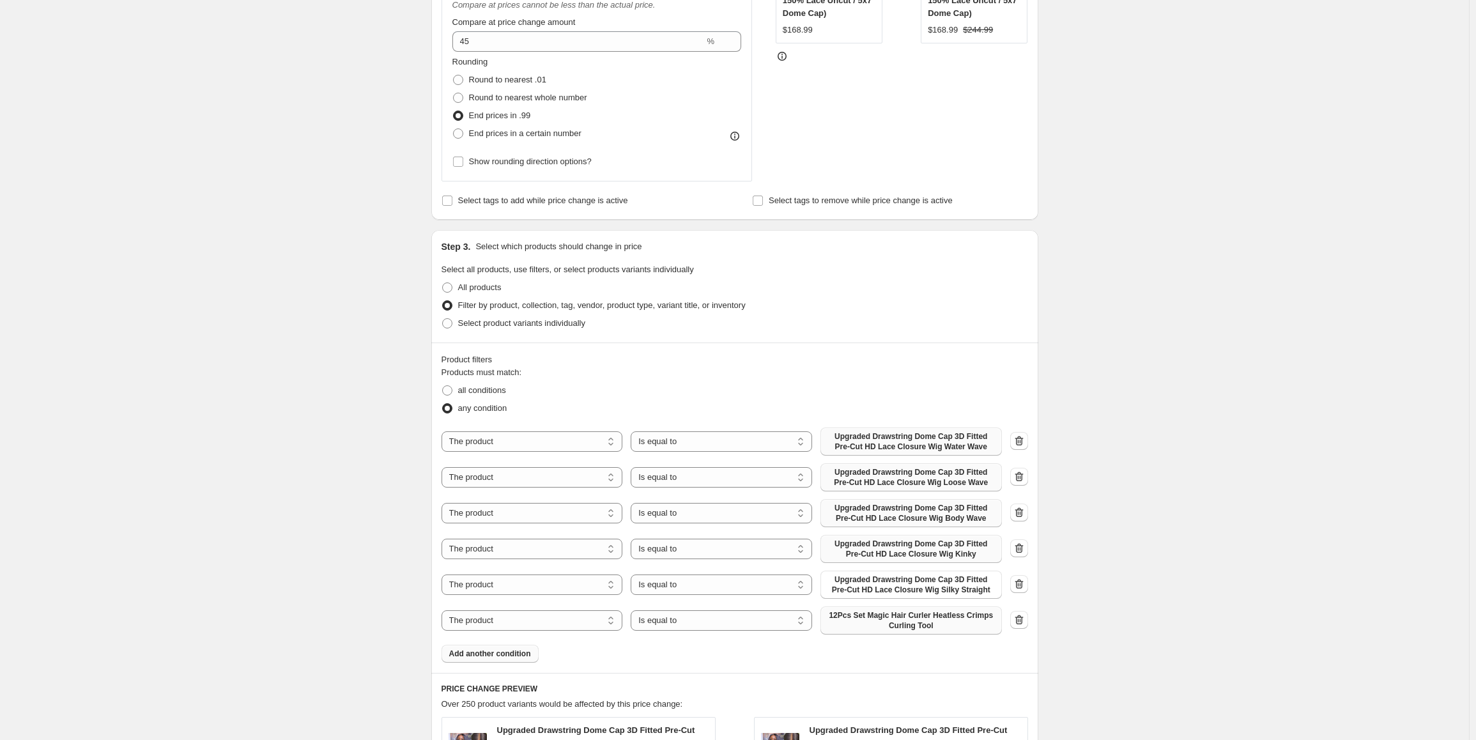
click at [926, 626] on span "12Pcs Set Magic Hair Curler Heatless Crimps Curling Tool" at bounding box center [911, 620] width 166 height 20
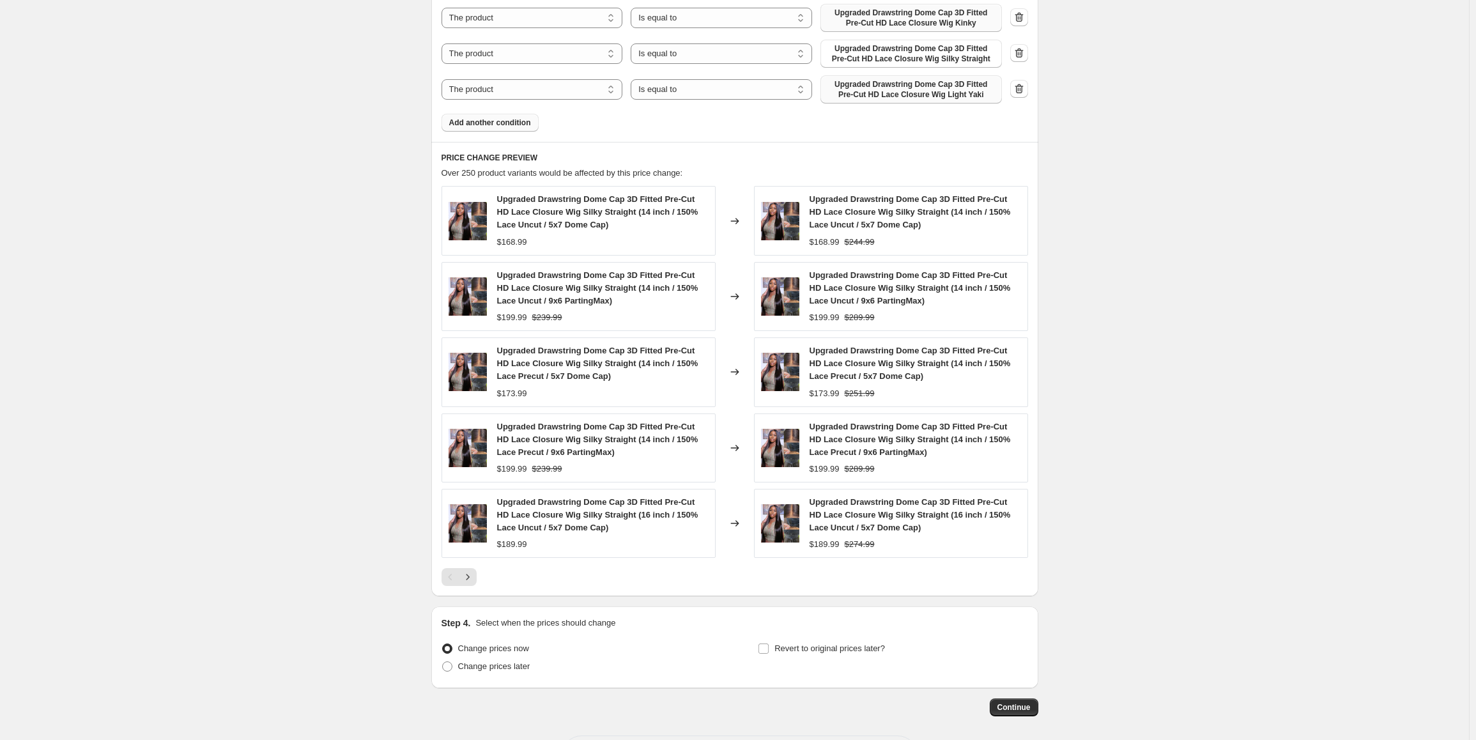
scroll to position [970, 0]
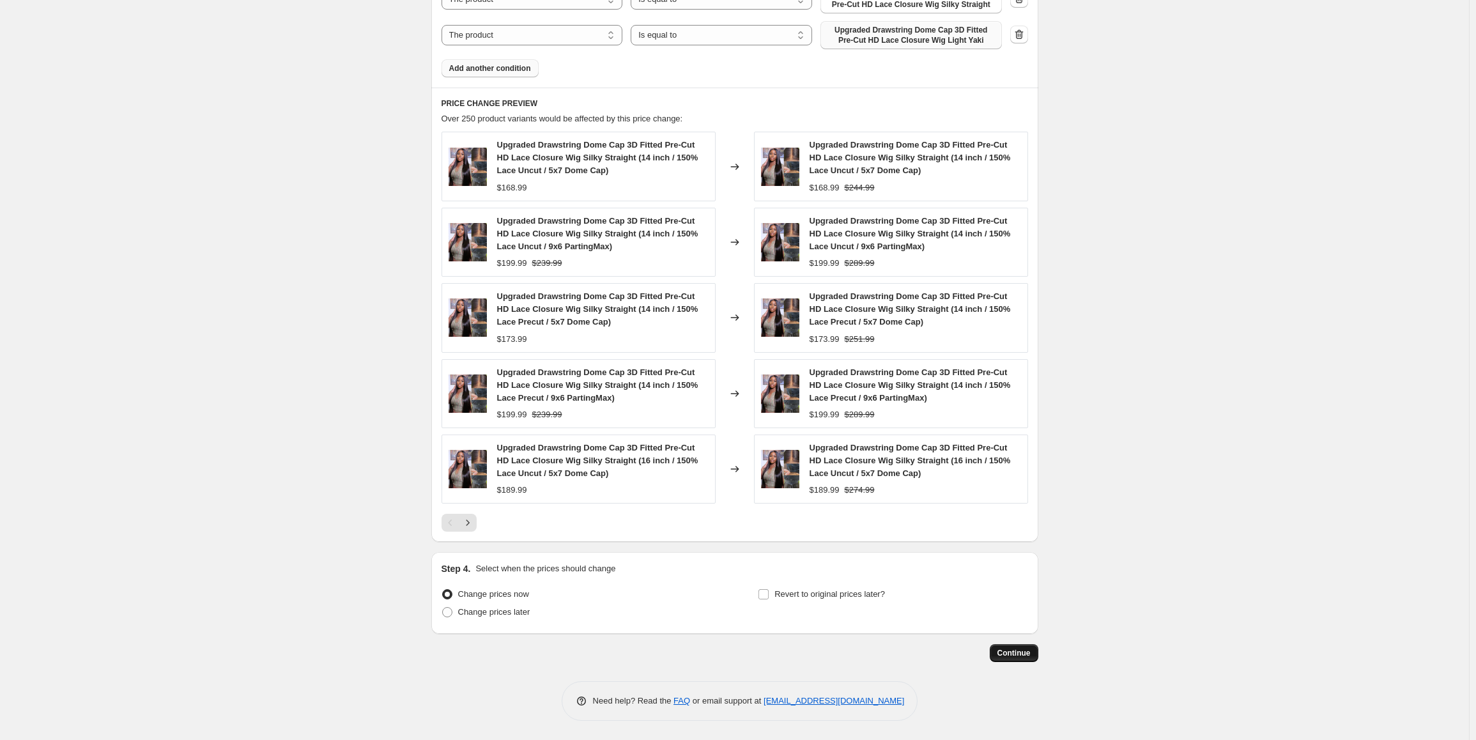
click at [1031, 655] on span "Continue" at bounding box center [1014, 653] width 33 height 10
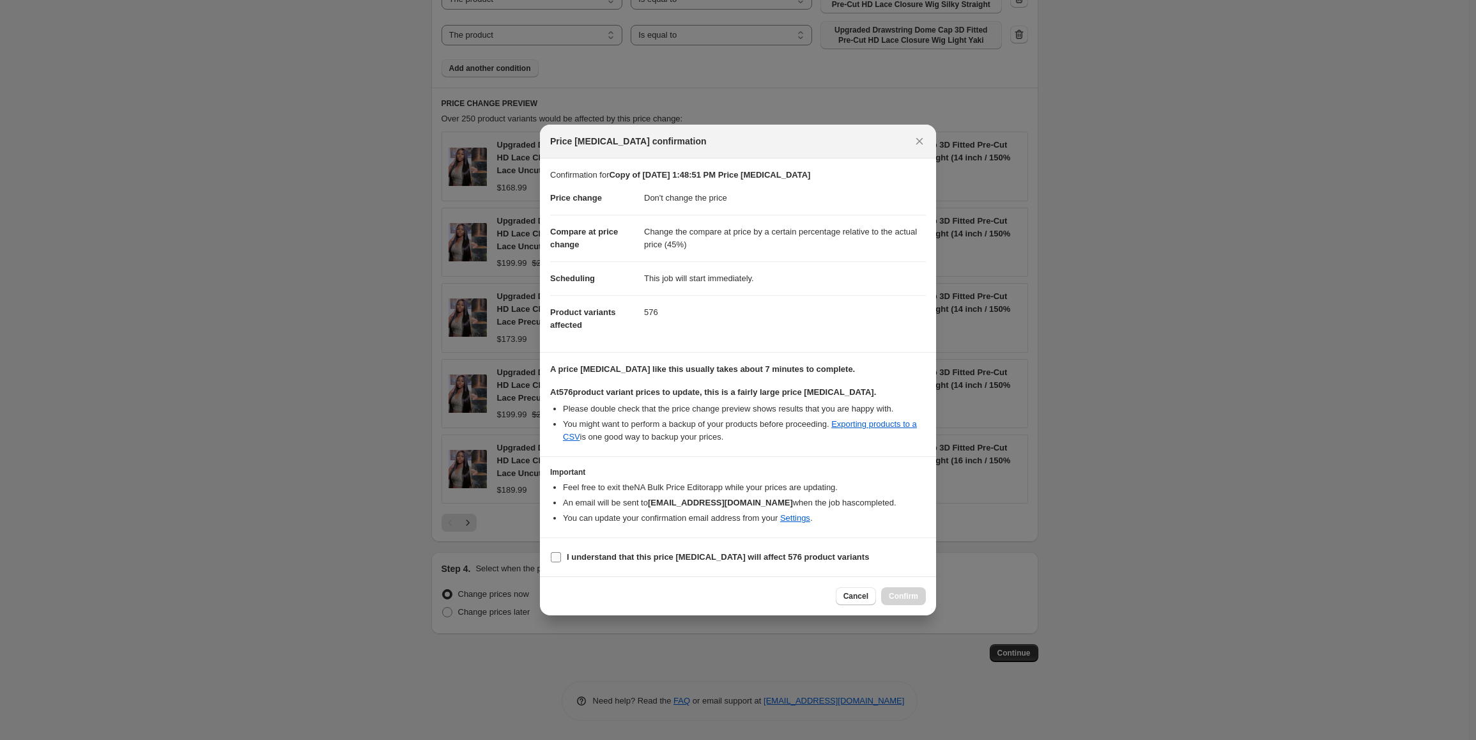
click at [557, 557] on input "I understand that this price [MEDICAL_DATA] will affect 576 product variants" at bounding box center [556, 557] width 10 height 10
checkbox input "true"
click at [899, 596] on span "Confirm" at bounding box center [903, 596] width 29 height 10
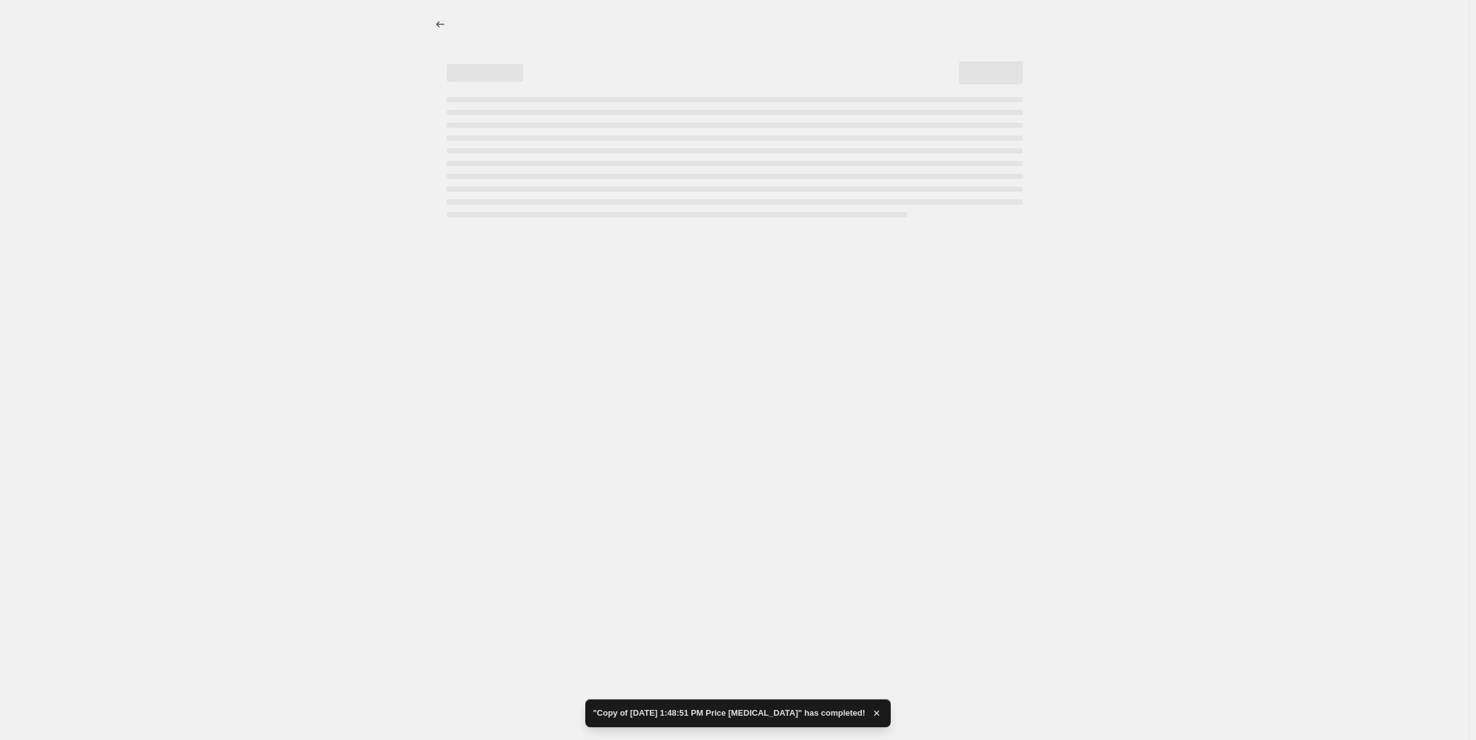
select select "no_change"
select select "pp"
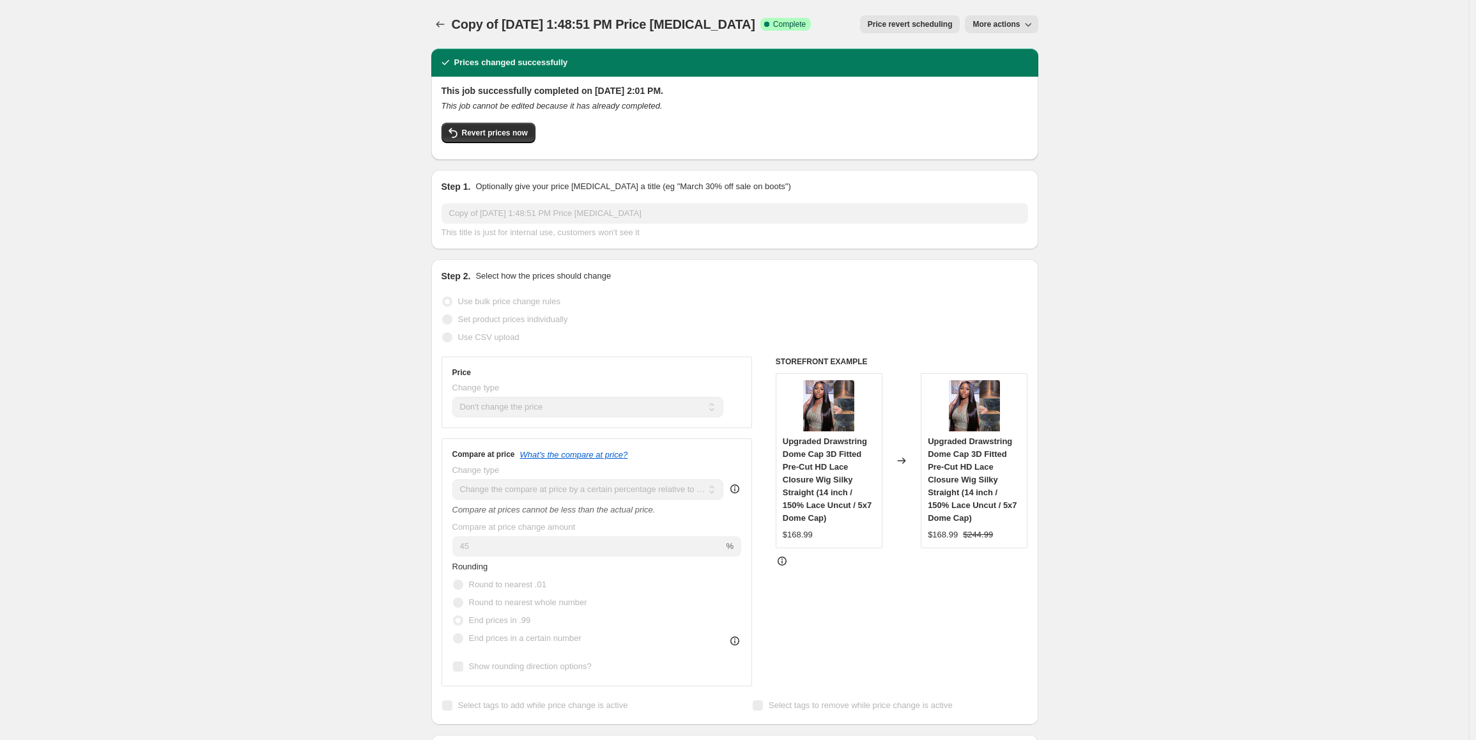
click at [1017, 23] on span "More actions" at bounding box center [996, 24] width 47 height 10
click at [1012, 27] on span "More actions" at bounding box center [996, 24] width 47 height 10
click at [1013, 51] on span "Copy to new job" at bounding box center [1008, 51] width 59 height 10
select select "no_change"
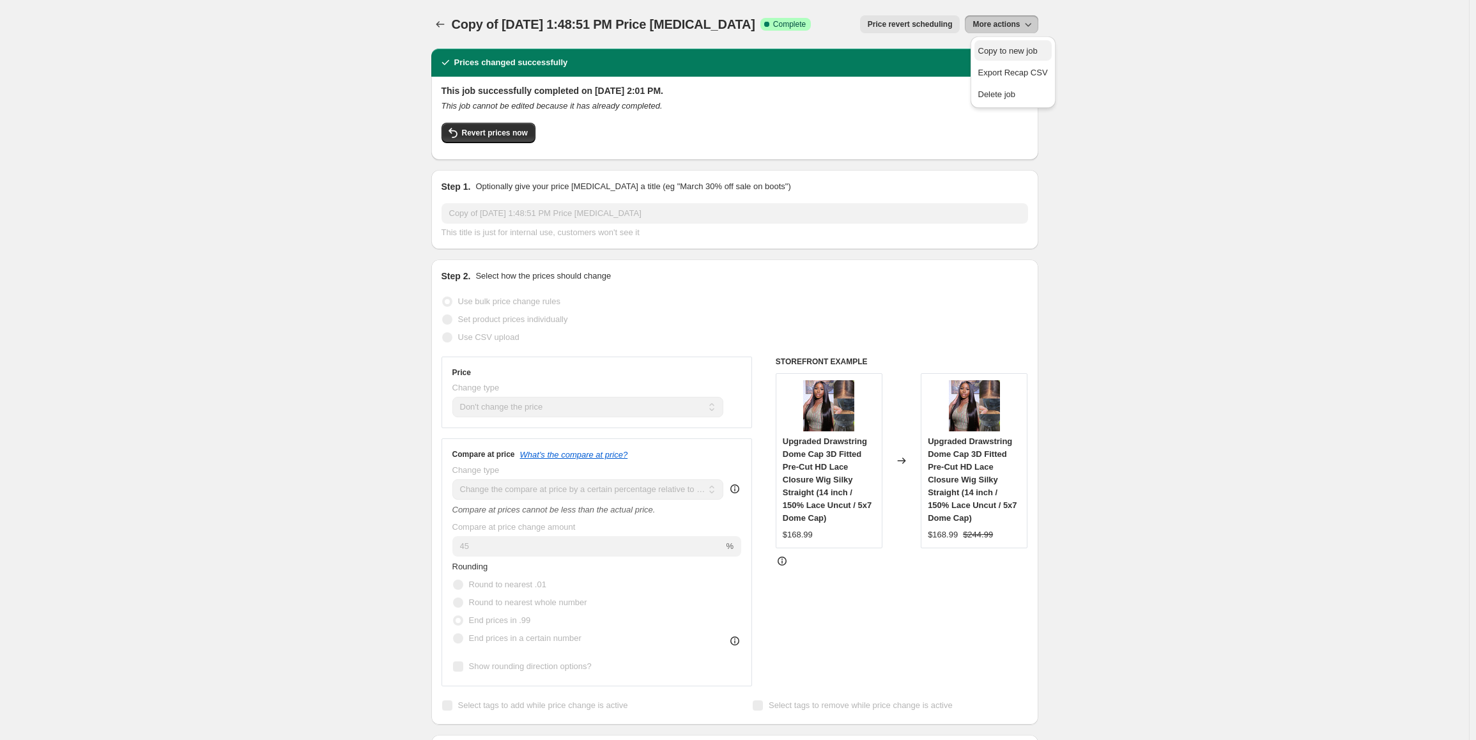
select select "pp"
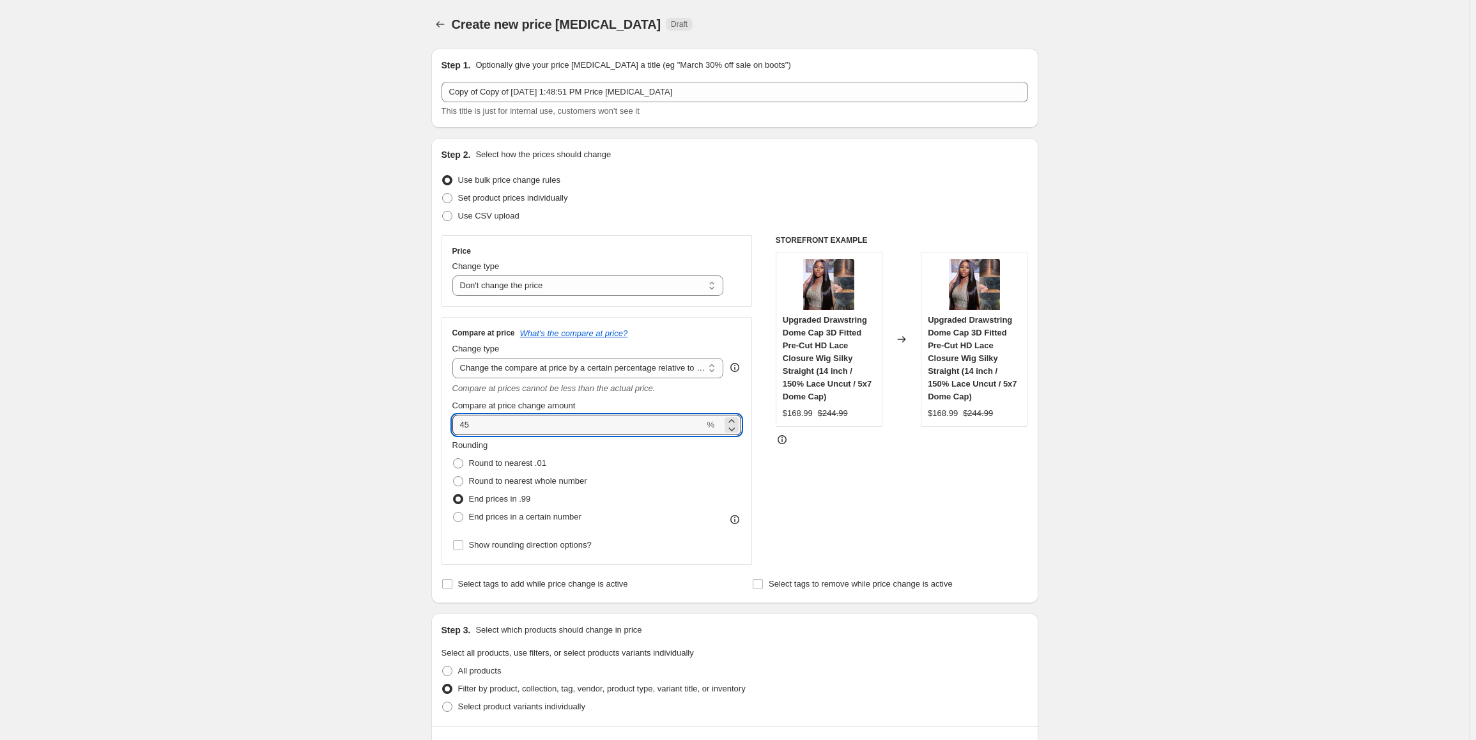
drag, startPoint x: 479, startPoint y: 423, endPoint x: 442, endPoint y: 421, distance: 37.2
click at [442, 421] on div "Step 2. Select how the prices should change Use bulk price change rules Set pro…" at bounding box center [734, 370] width 607 height 465
type input "40"
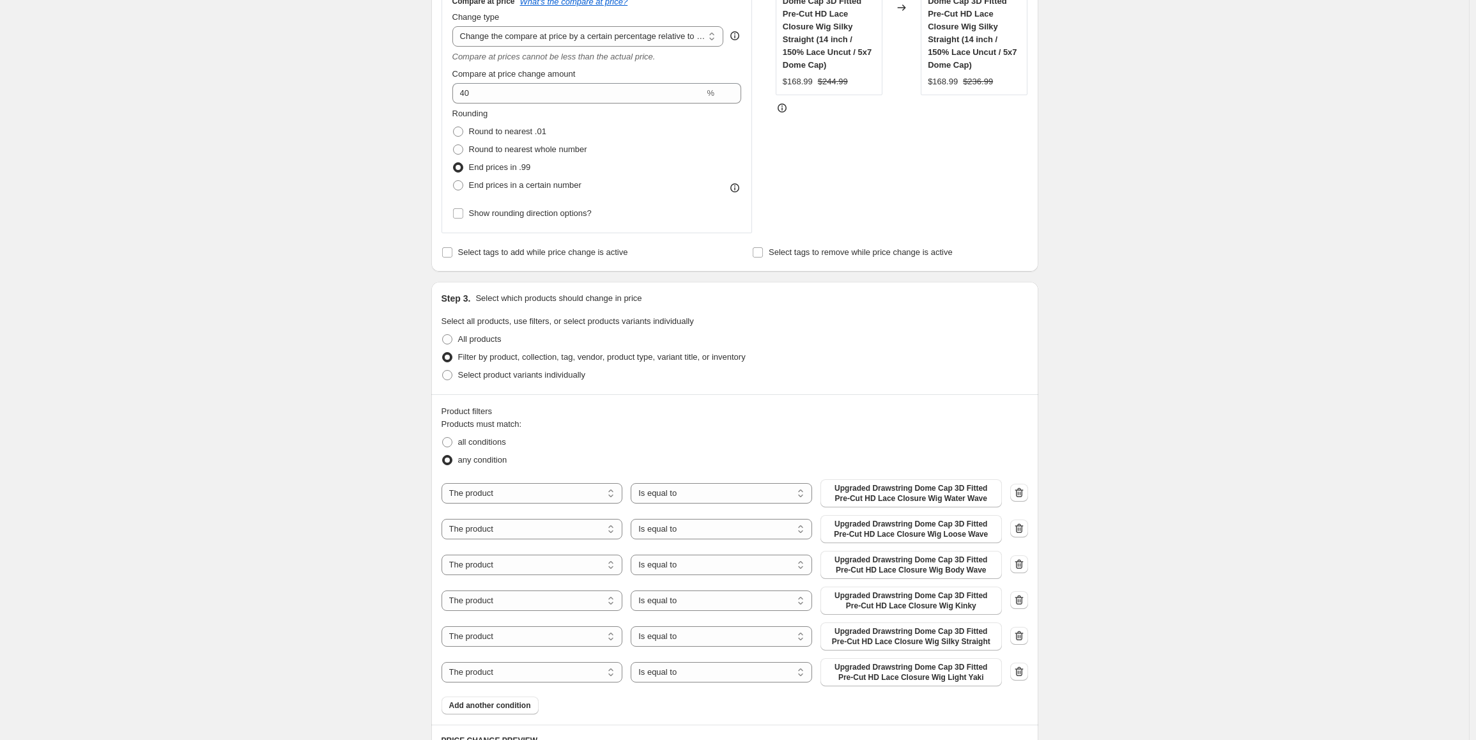
scroll to position [384, 0]
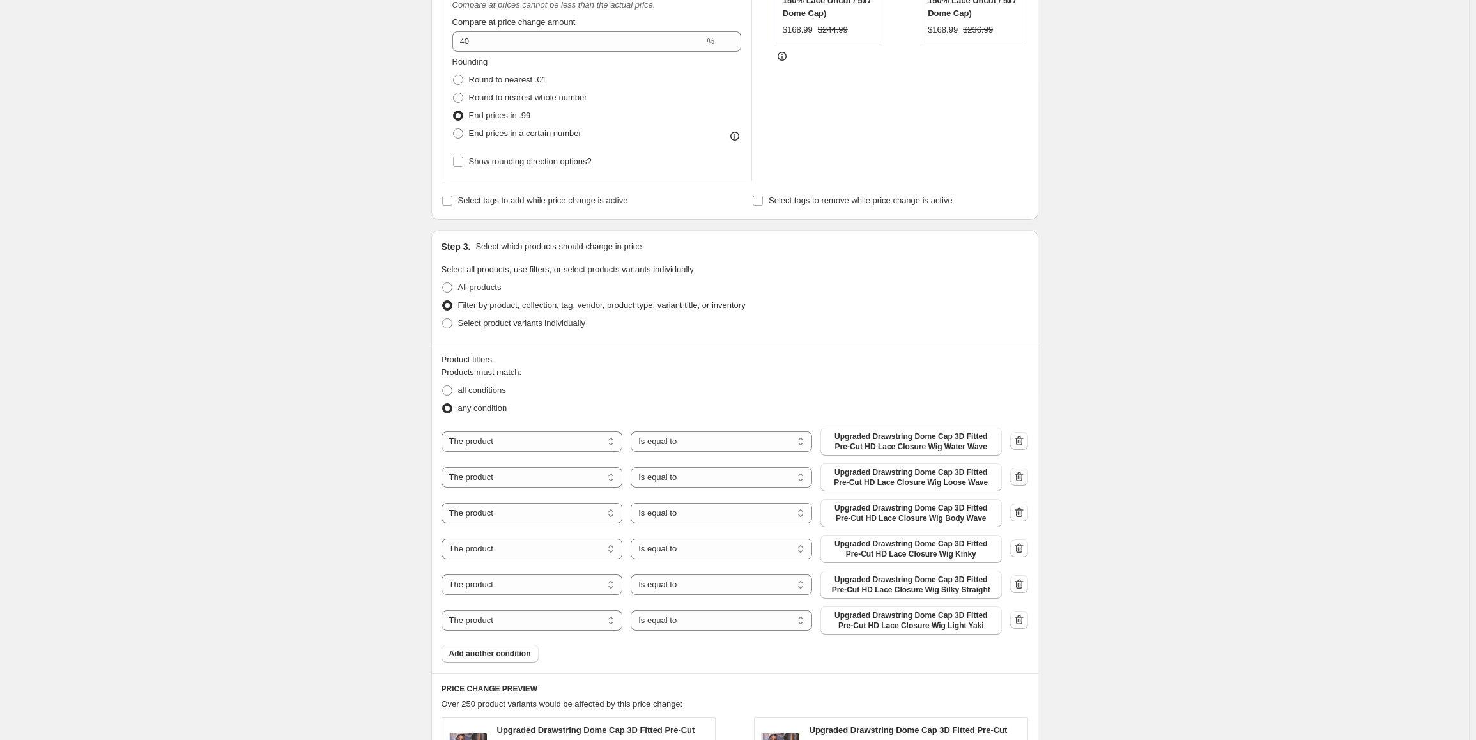
click at [1018, 481] on icon "button" at bounding box center [1019, 476] width 13 height 13
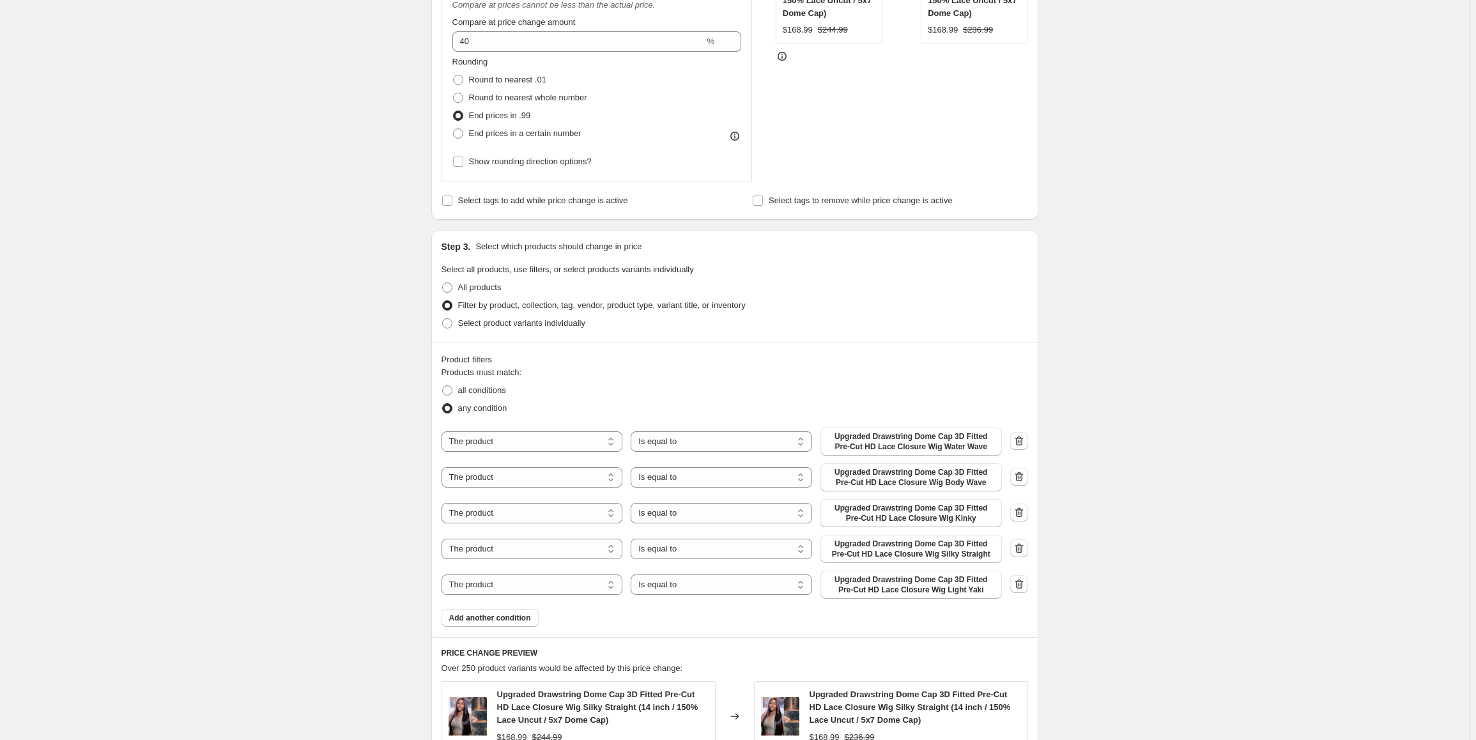
click at [1023, 477] on icon "button" at bounding box center [1019, 476] width 13 height 13
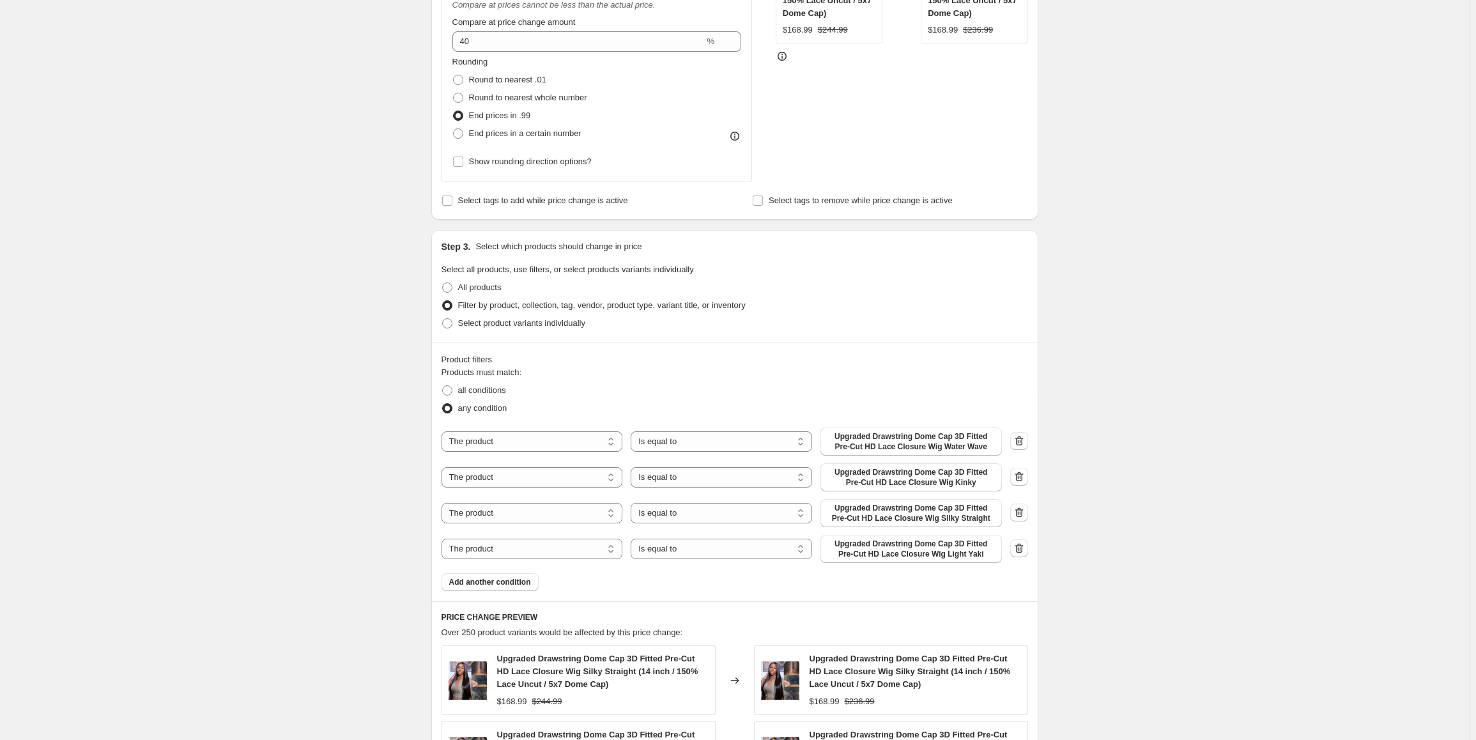
click at [1023, 477] on icon "button" at bounding box center [1019, 476] width 13 height 13
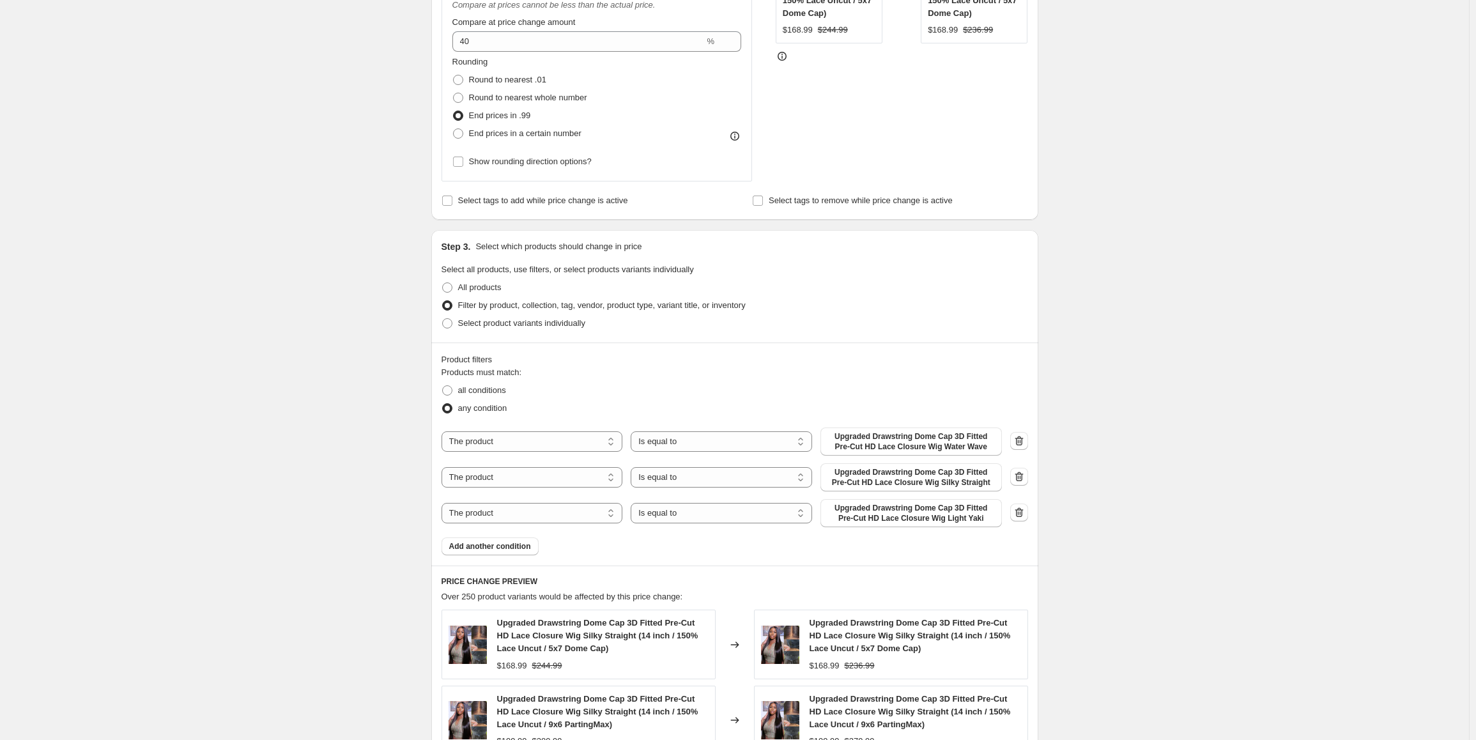
click at [1023, 477] on icon "button" at bounding box center [1019, 476] width 13 height 13
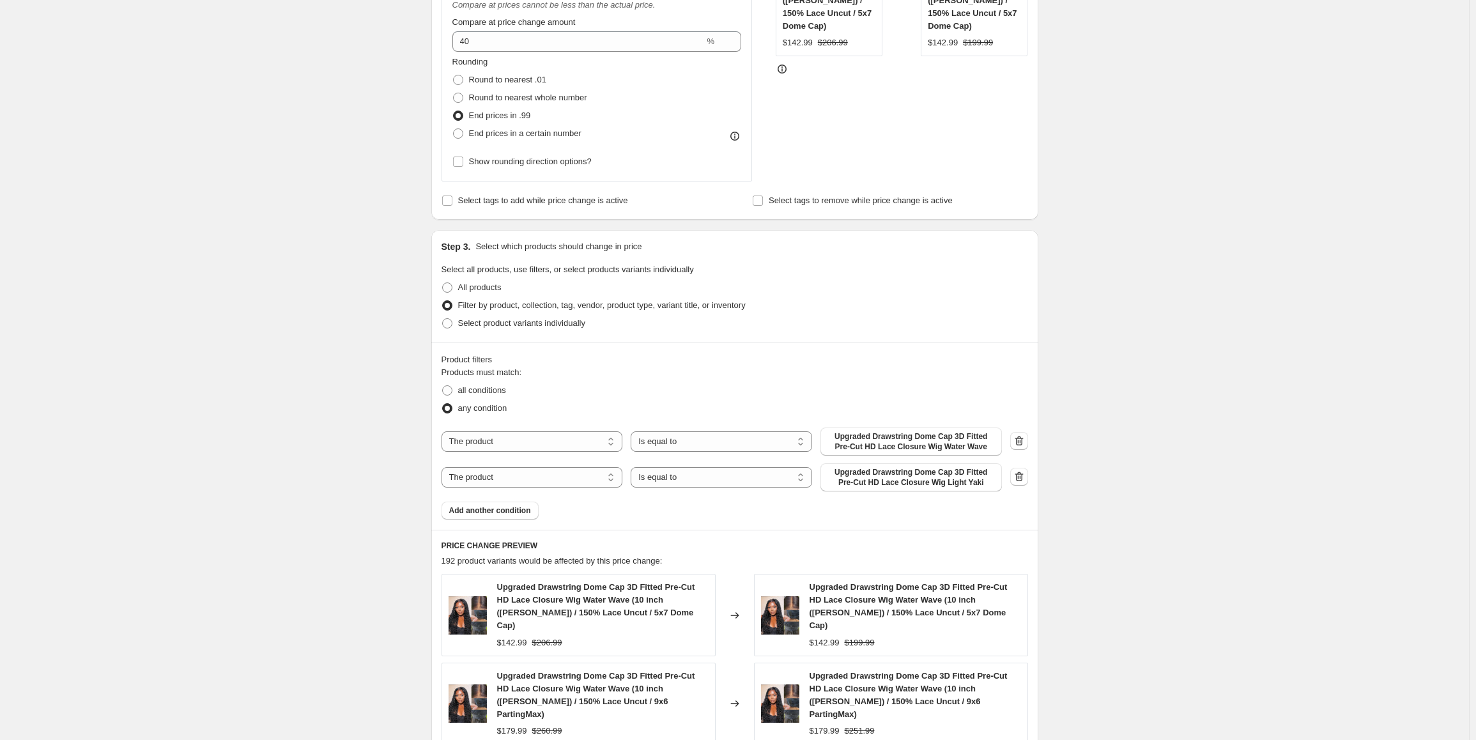
click at [1023, 477] on icon "button" at bounding box center [1019, 476] width 13 height 13
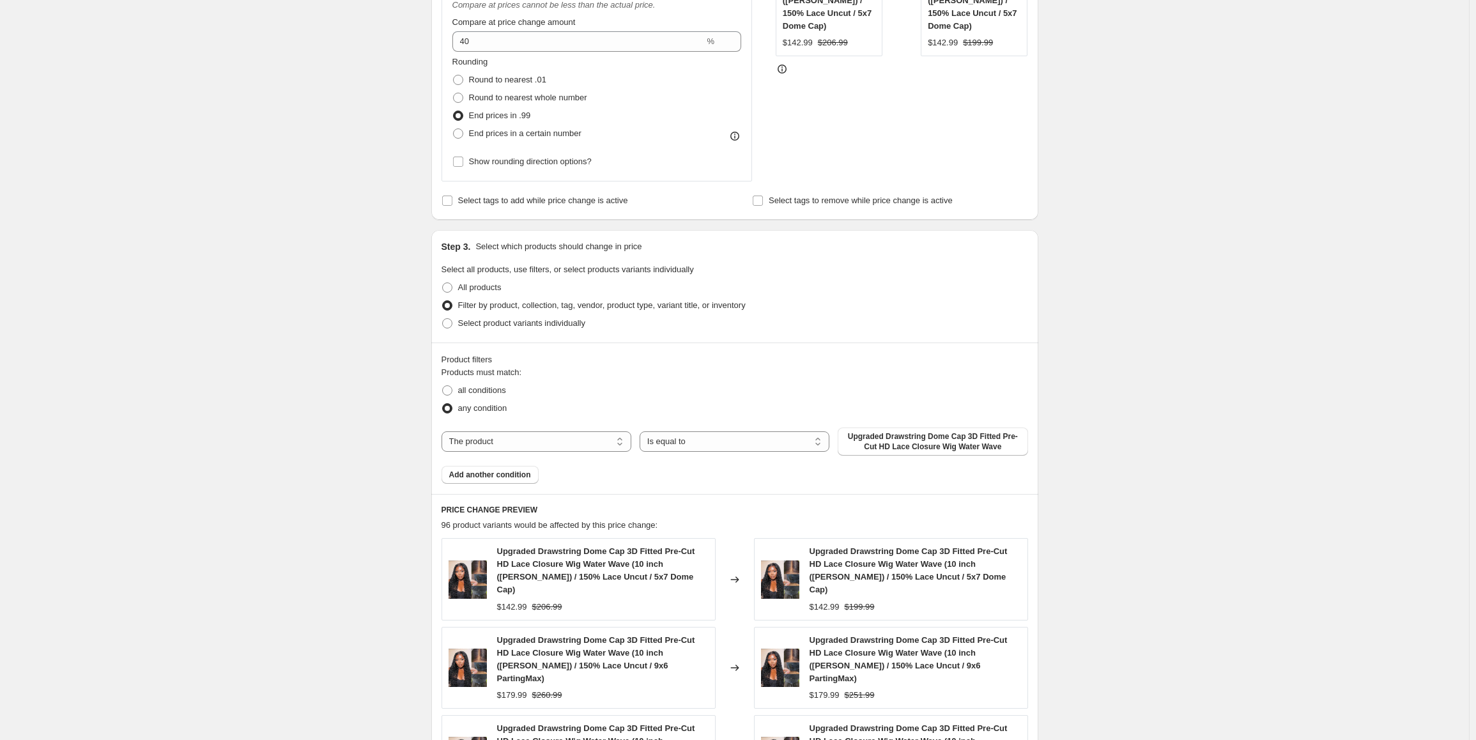
click at [946, 444] on span "Upgraded Drawstring Dome Cap 3D Fitted Pre-Cut HD Lace Closure Wig Water Wave" at bounding box center [933, 441] width 174 height 20
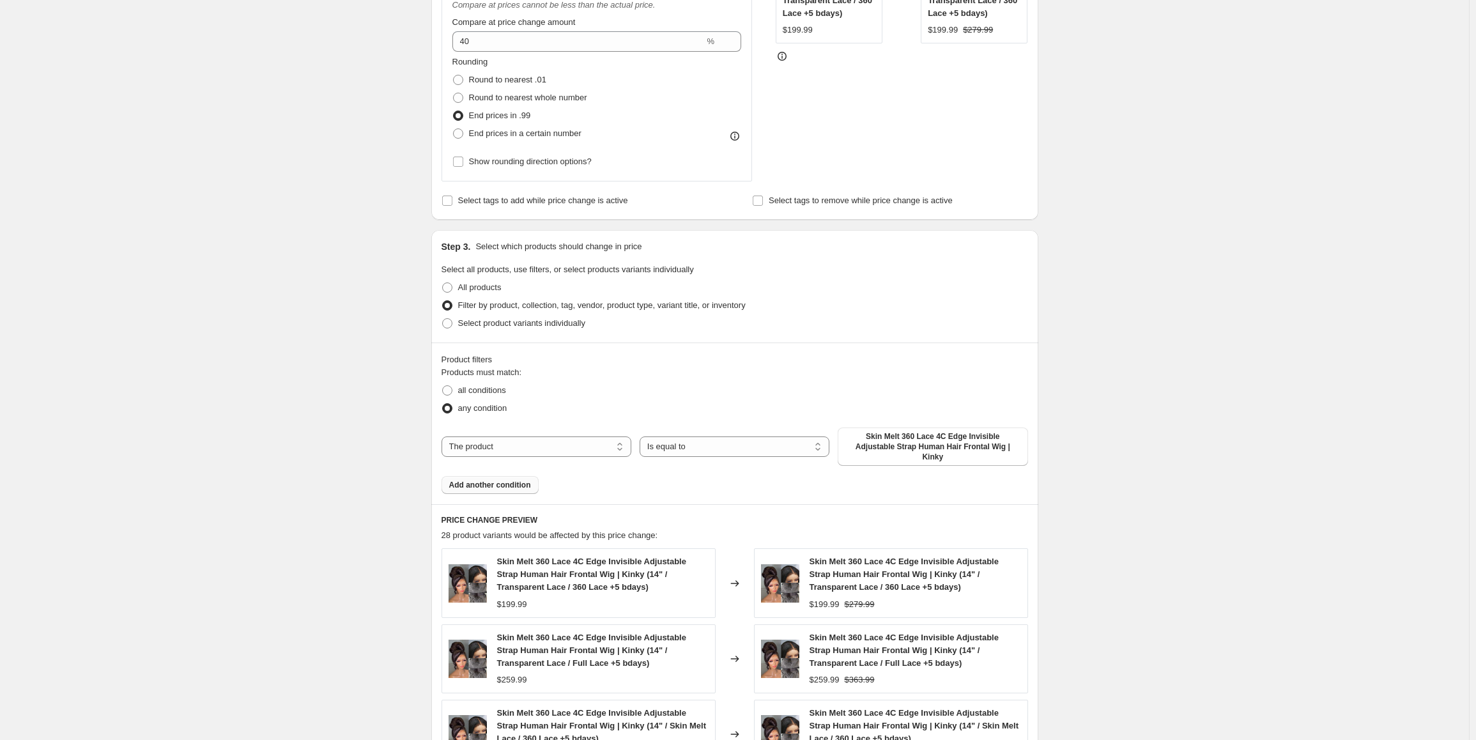
click at [501, 480] on span "Add another condition" at bounding box center [490, 485] width 82 height 10
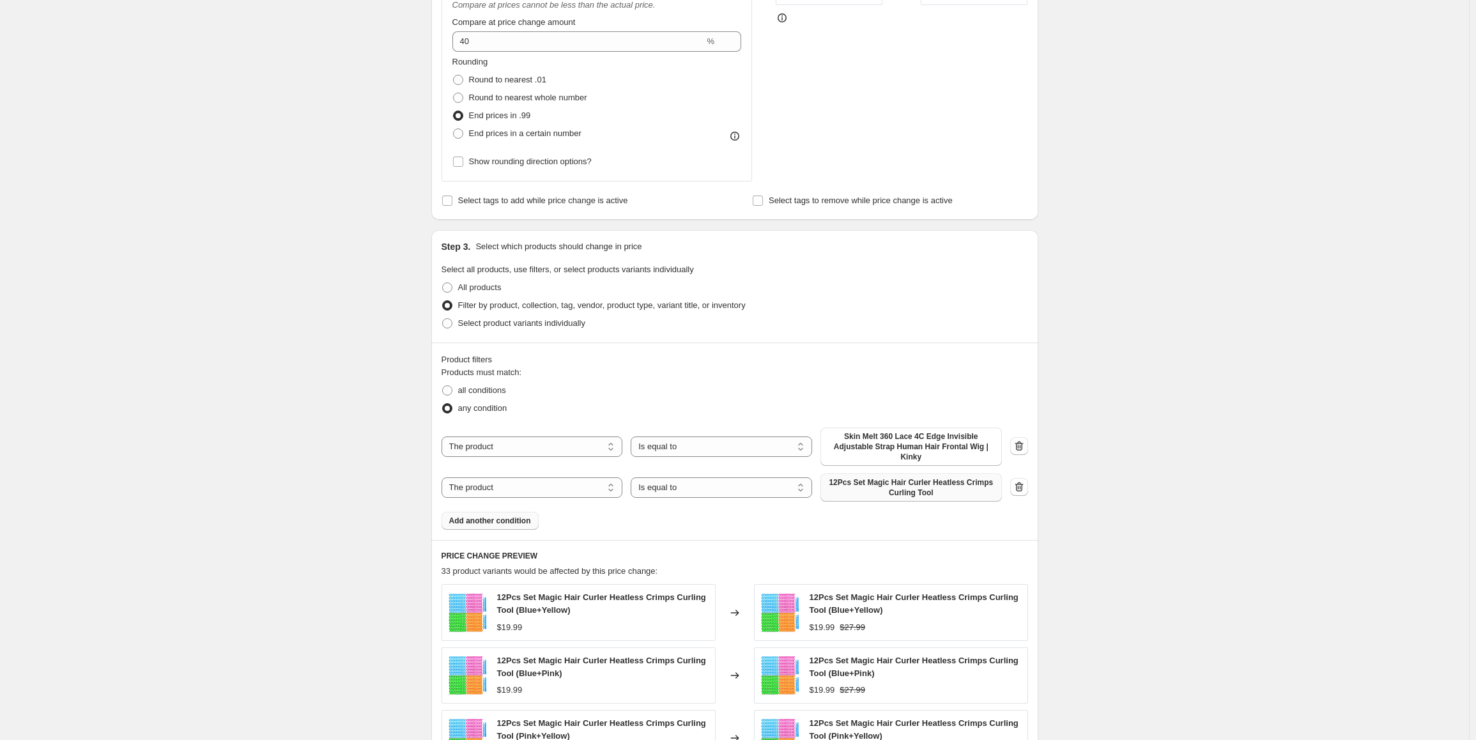
click at [924, 477] on span "12Pcs Set Magic Hair Curler Heatless Crimps Curling Tool" at bounding box center [911, 487] width 166 height 20
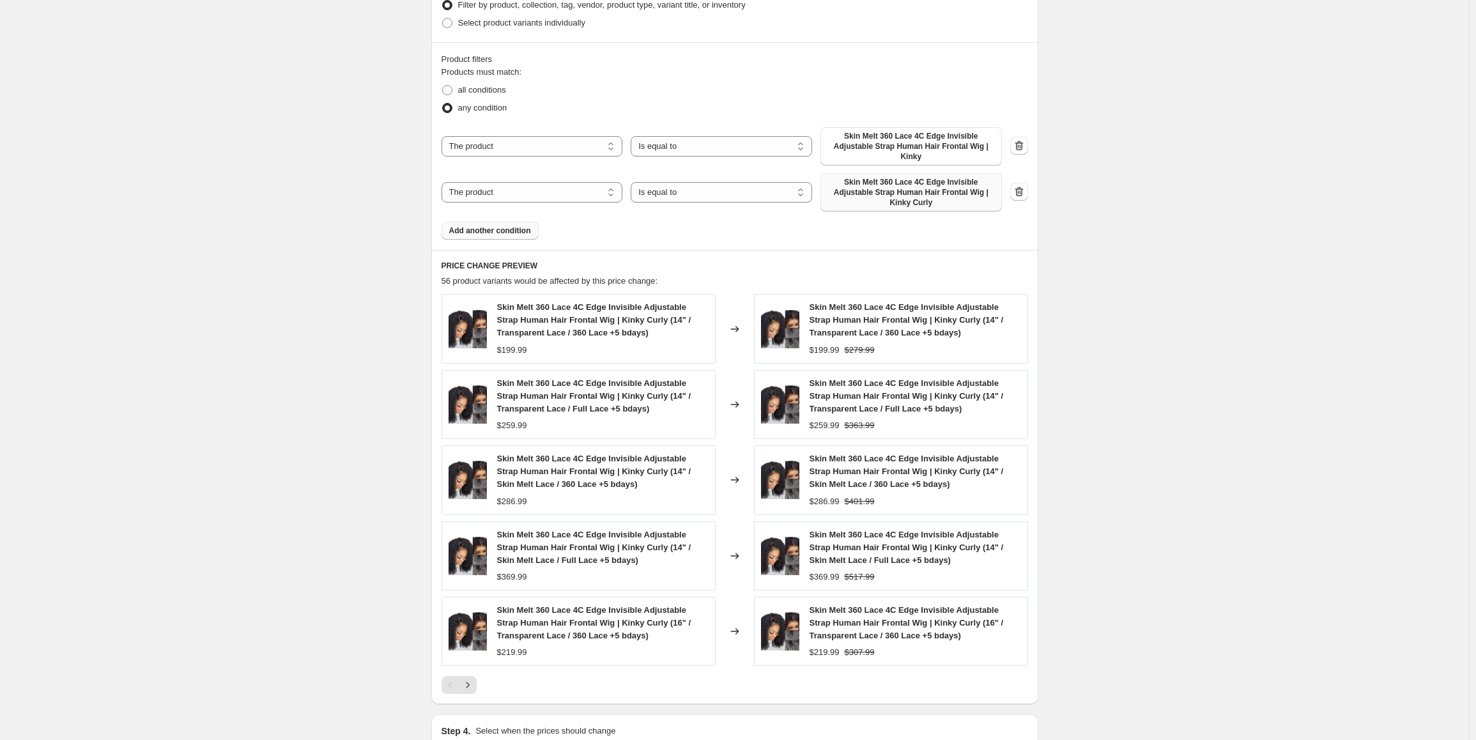
scroll to position [826, 0]
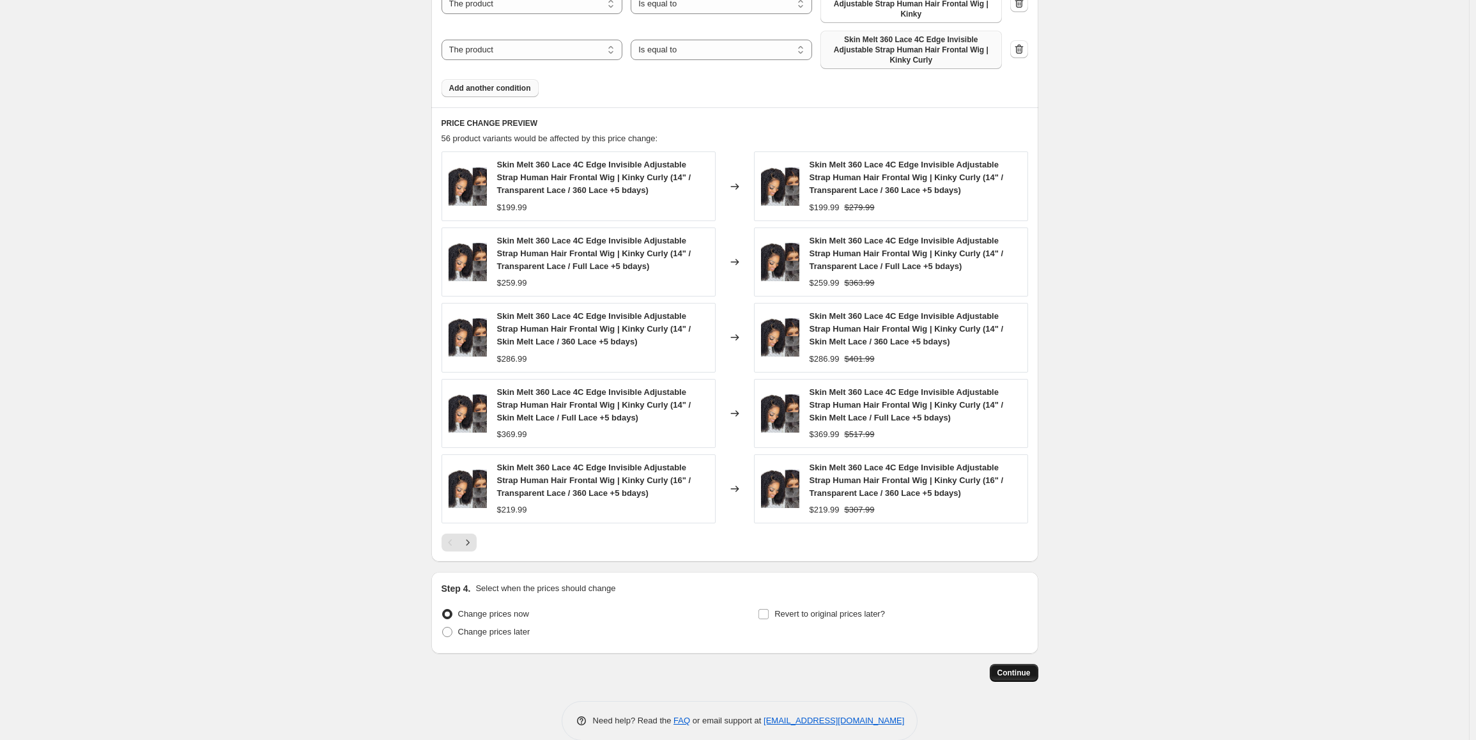
click at [1015, 668] on span "Continue" at bounding box center [1014, 673] width 33 height 10
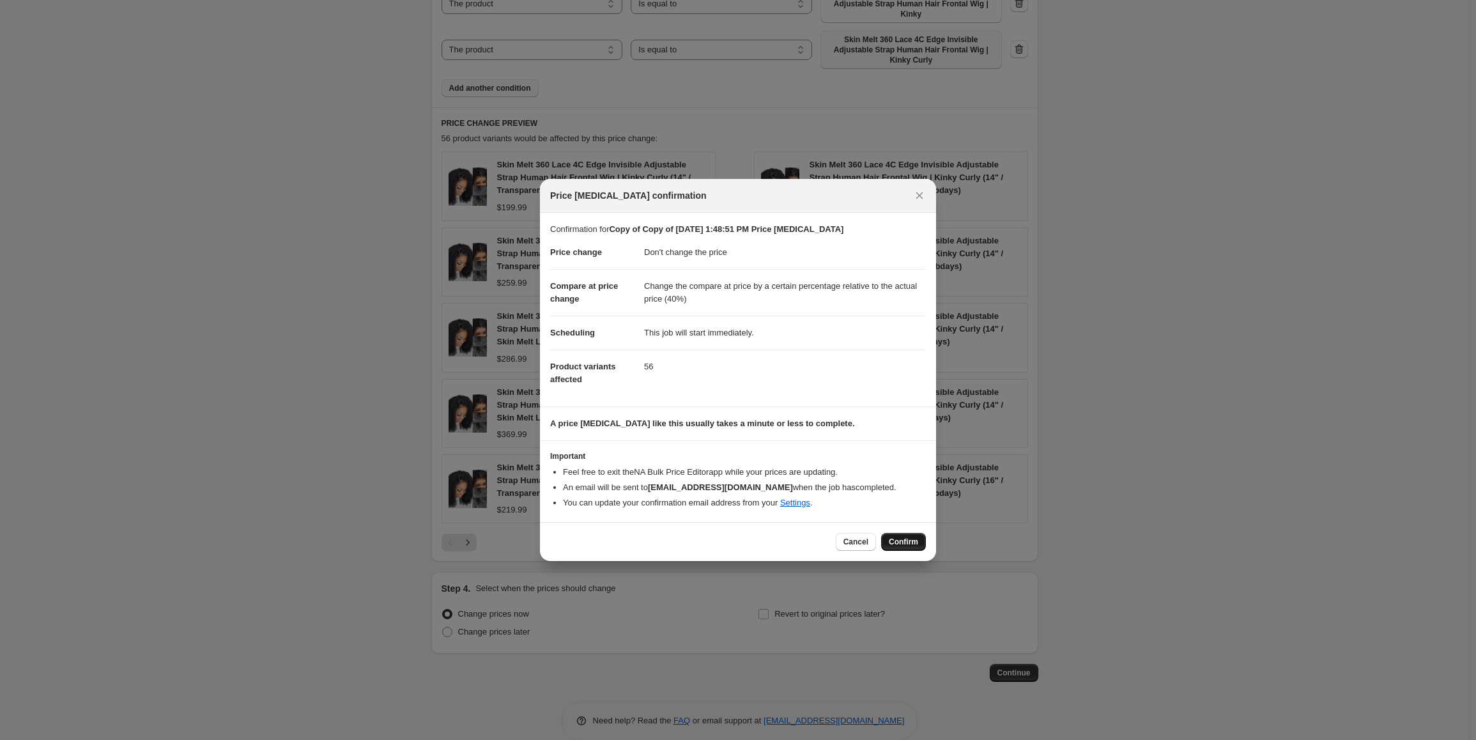
click at [906, 543] on span "Confirm" at bounding box center [903, 542] width 29 height 10
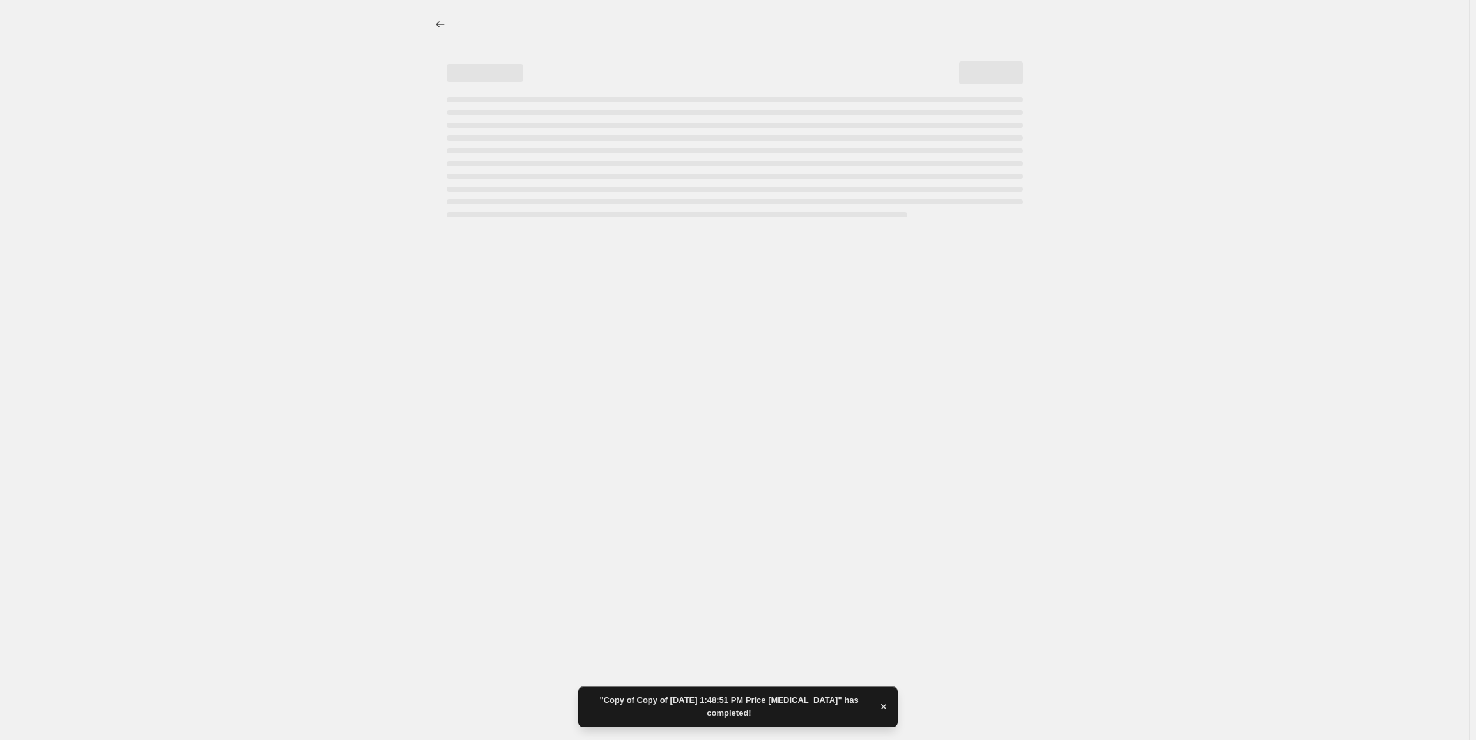
select select "no_change"
select select "pp"
